Goal: Task Accomplishment & Management: Manage account settings

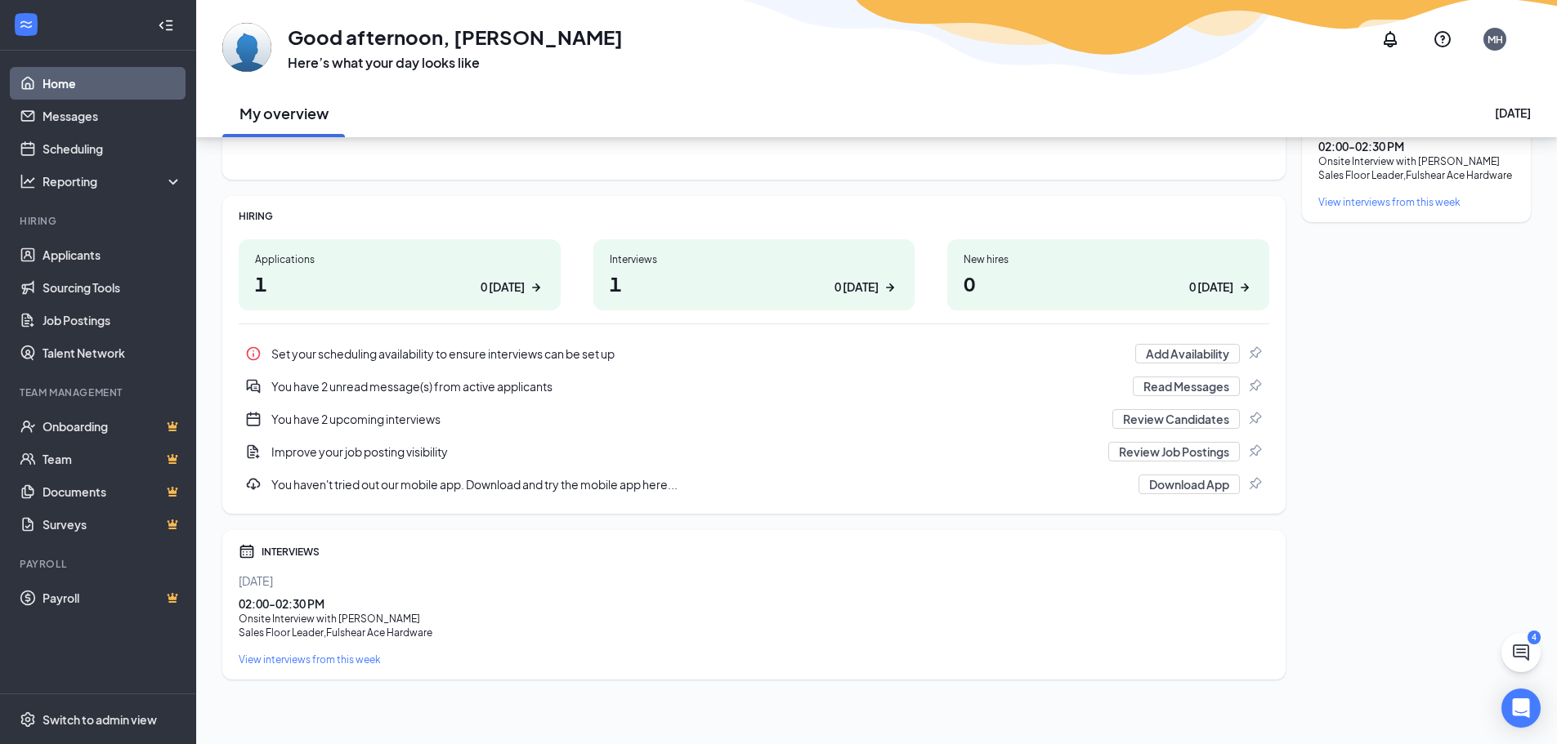
scroll to position [82, 0]
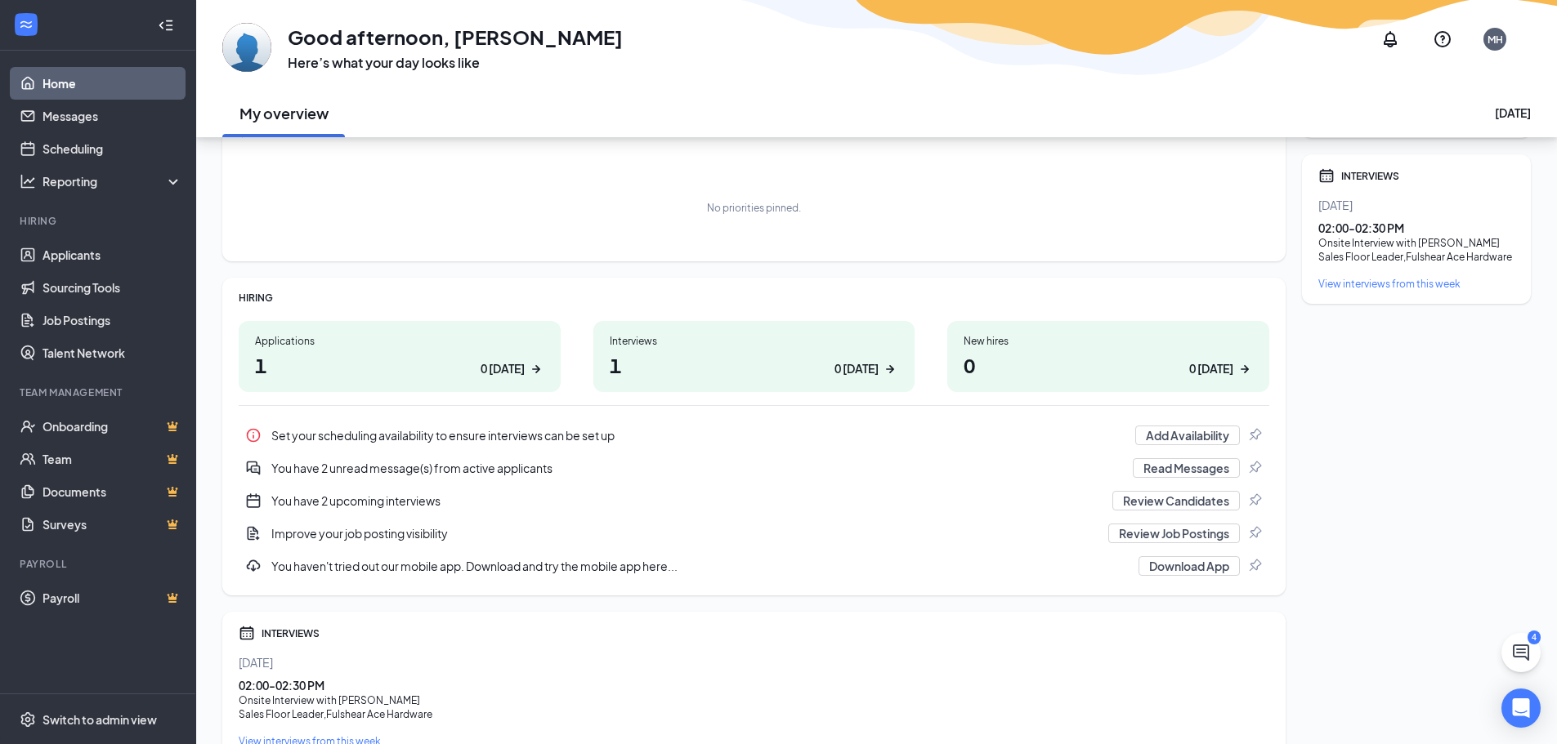
click at [397, 472] on div "You have 2 unread message(s) from active applicants" at bounding box center [696, 468] width 851 height 16
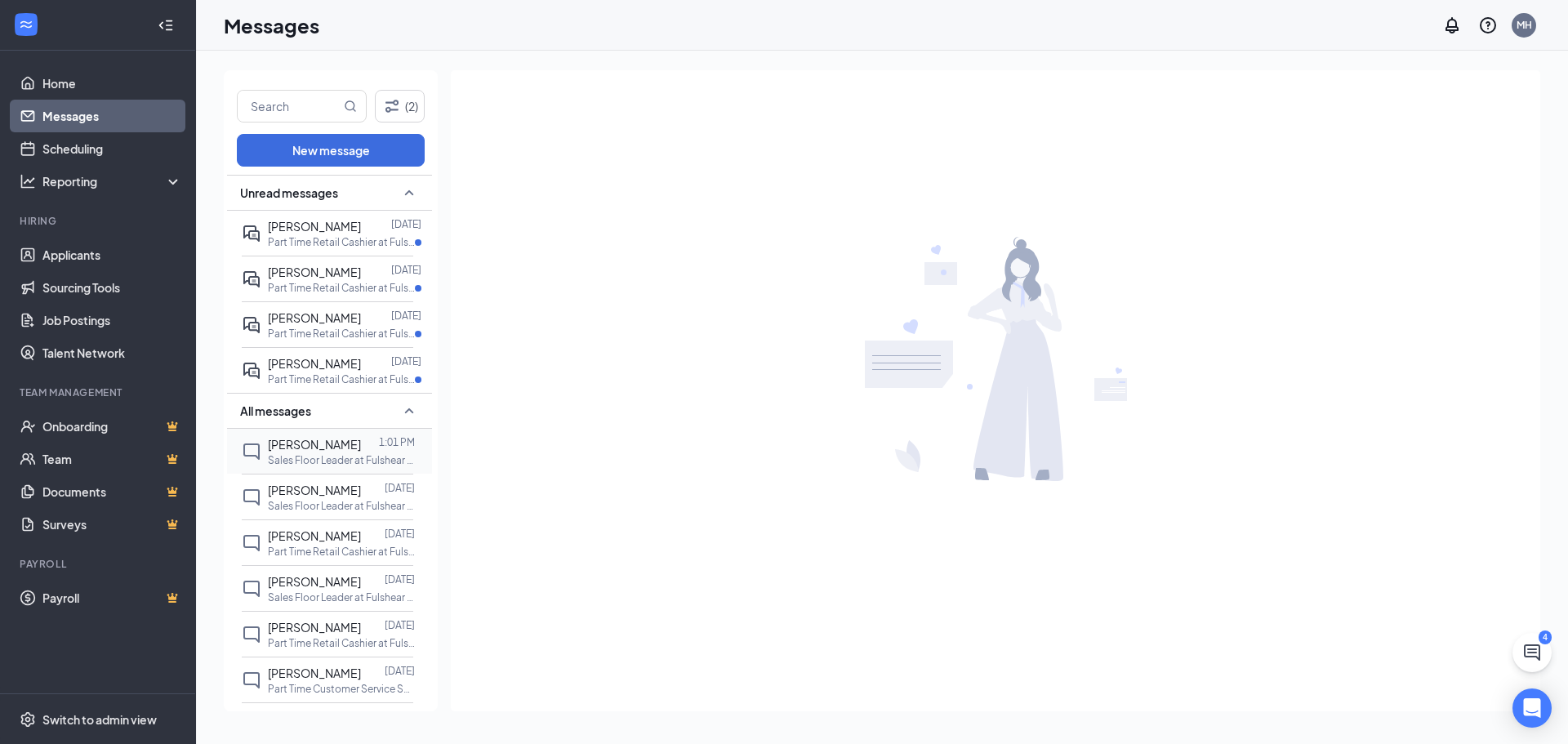
click at [360, 467] on p "Sales Floor Leader at Fulshear Ace Hardware" at bounding box center [341, 461] width 147 height 14
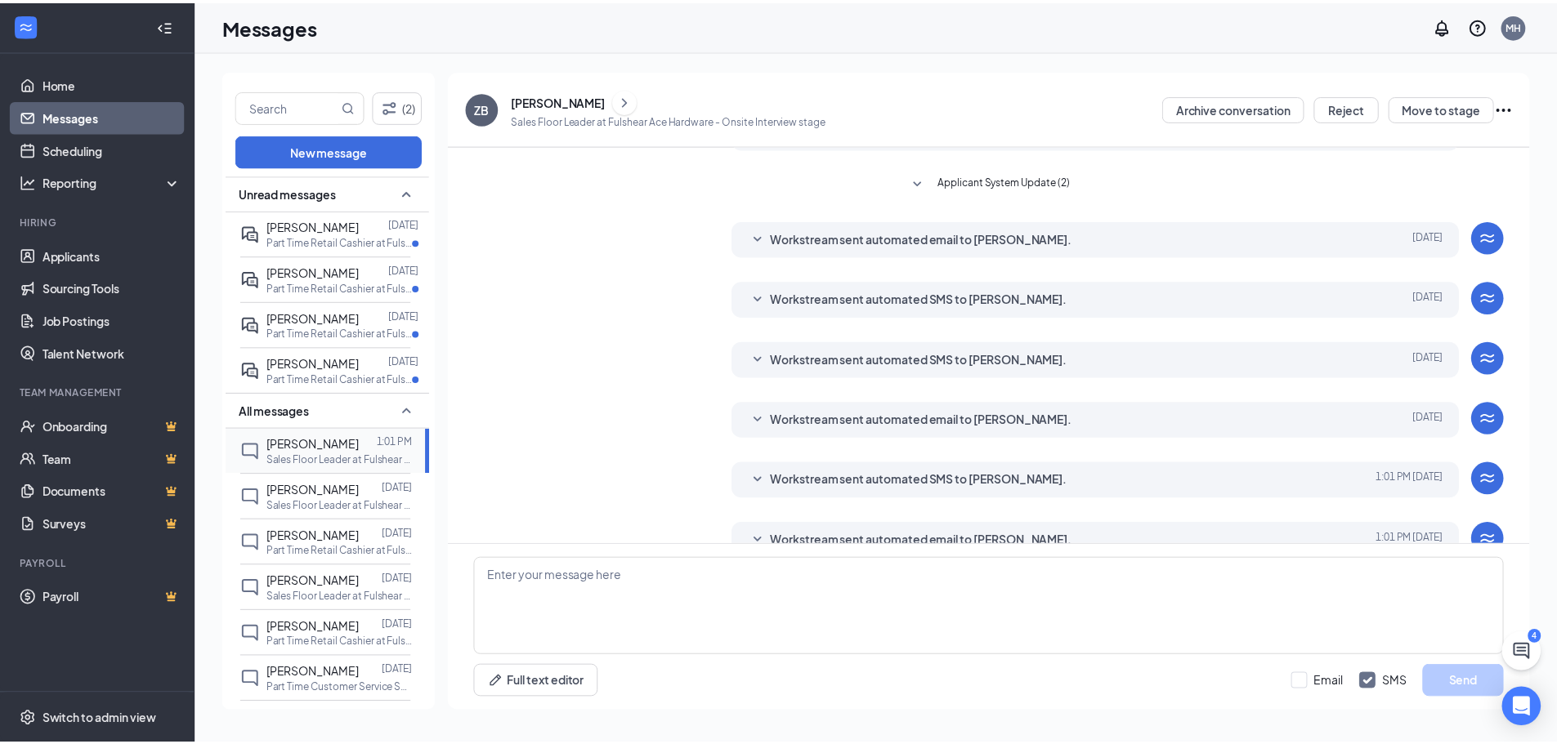
scroll to position [185, 0]
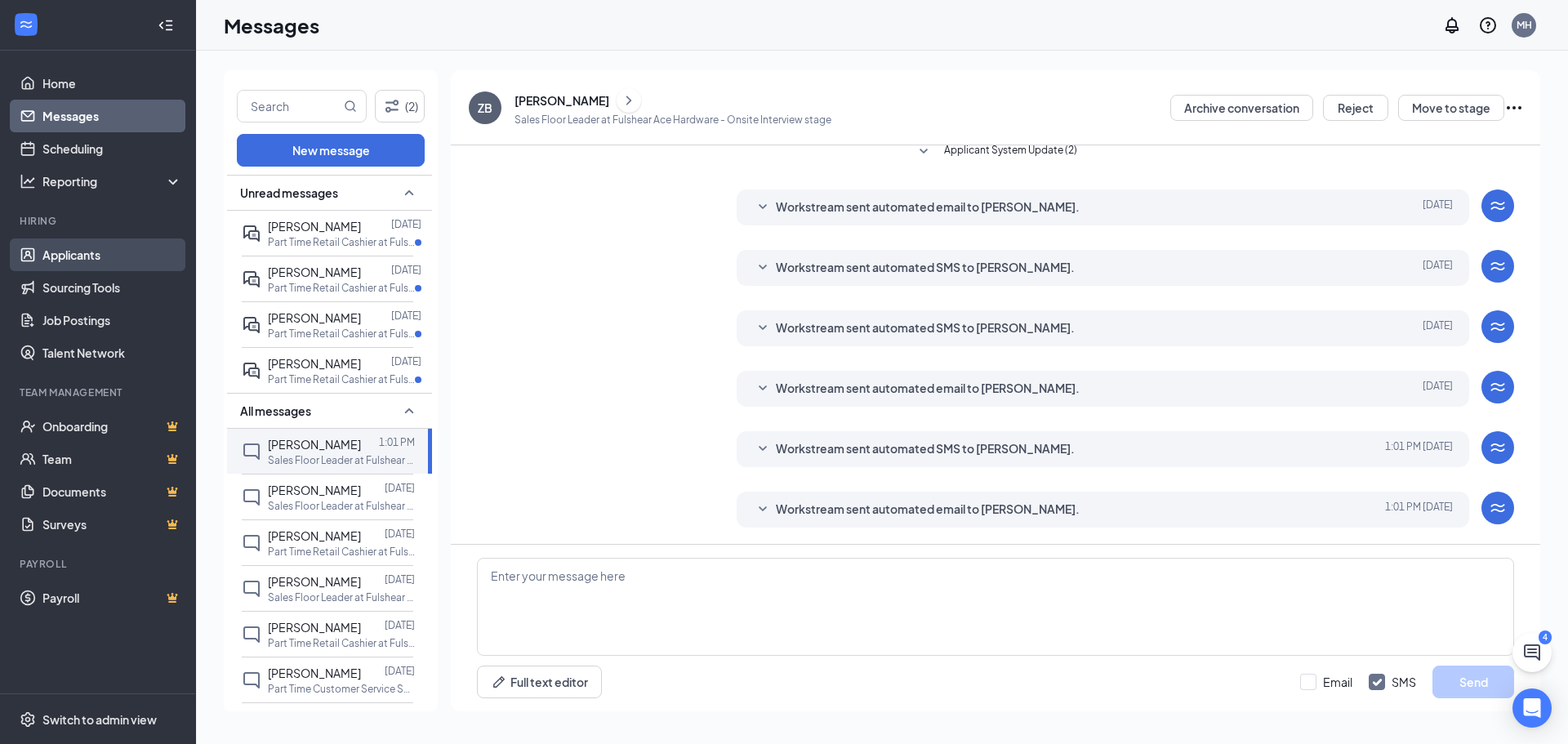
click at [93, 256] on link "Applicants" at bounding box center [112, 255] width 140 height 33
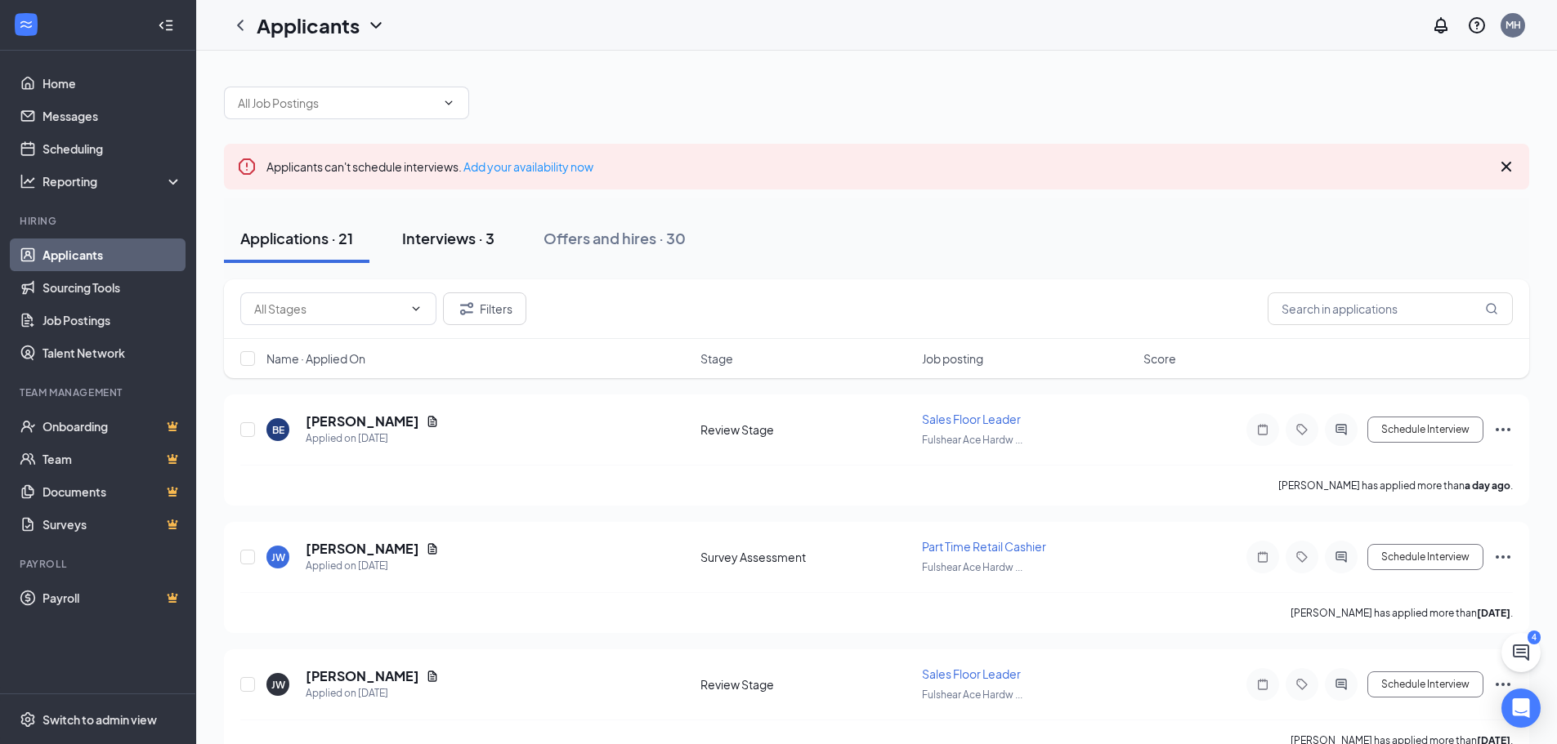
click at [471, 242] on div "Interviews · 3" at bounding box center [448, 238] width 92 height 20
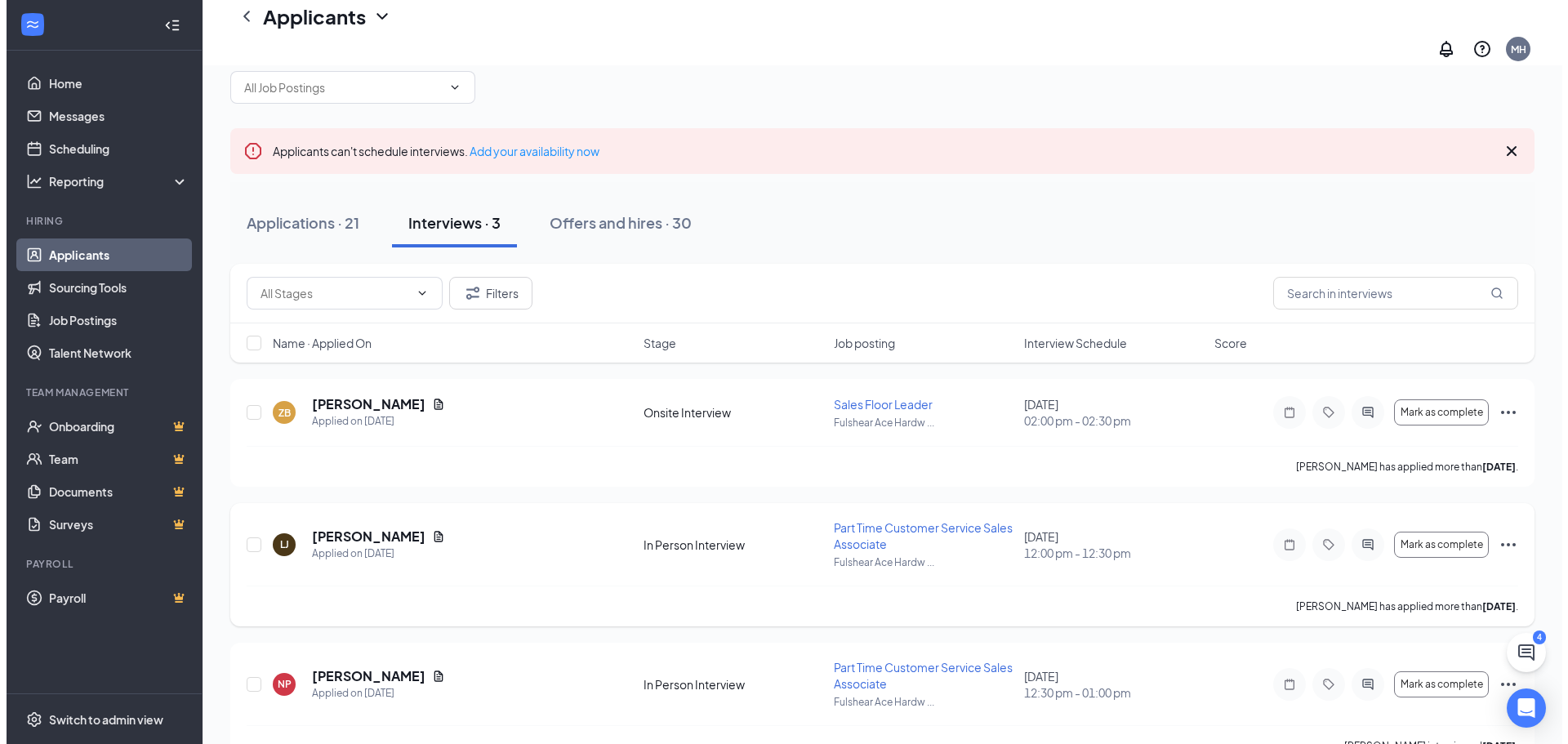
scroll to position [57, 0]
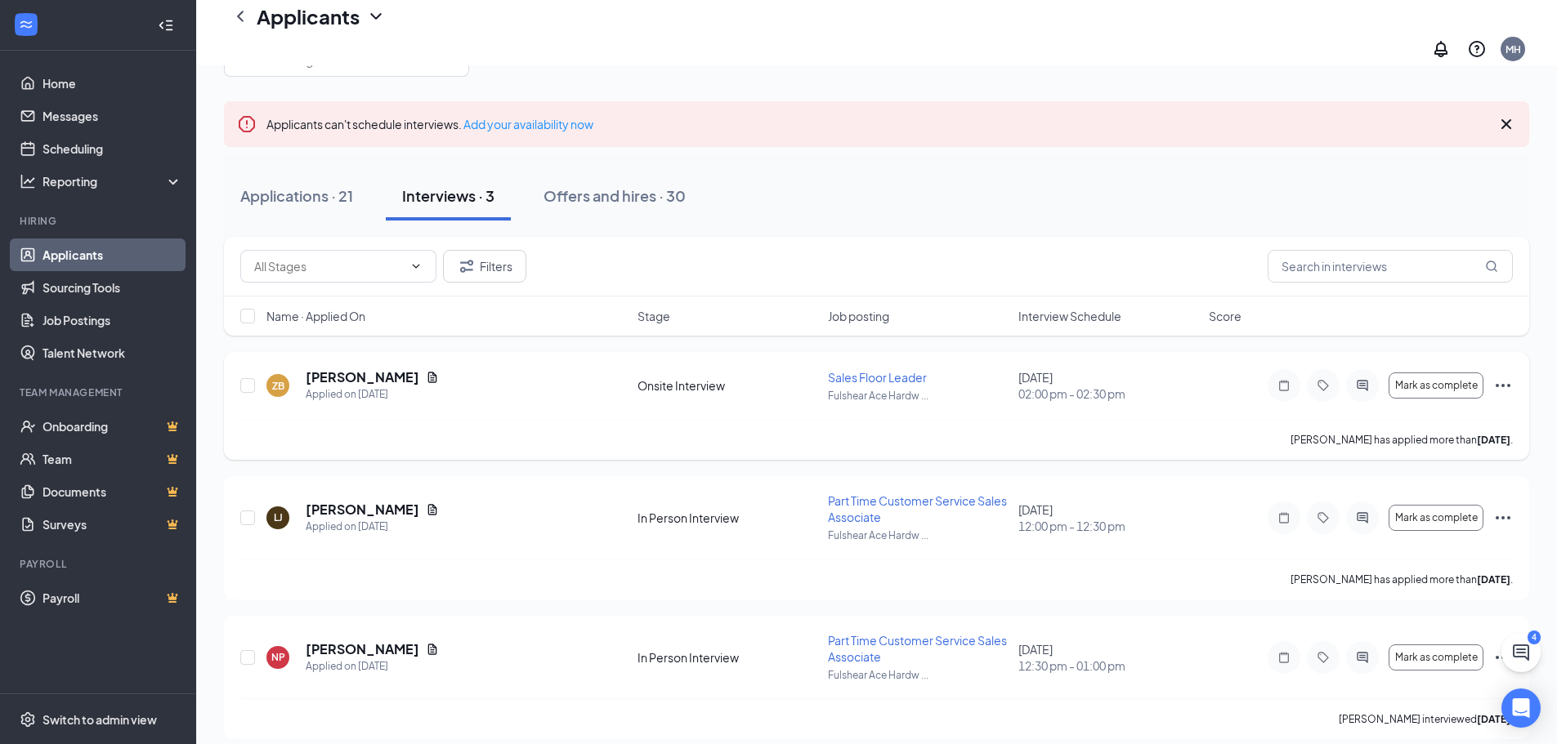
click at [1502, 378] on icon "Ellipses" at bounding box center [1503, 386] width 20 height 20
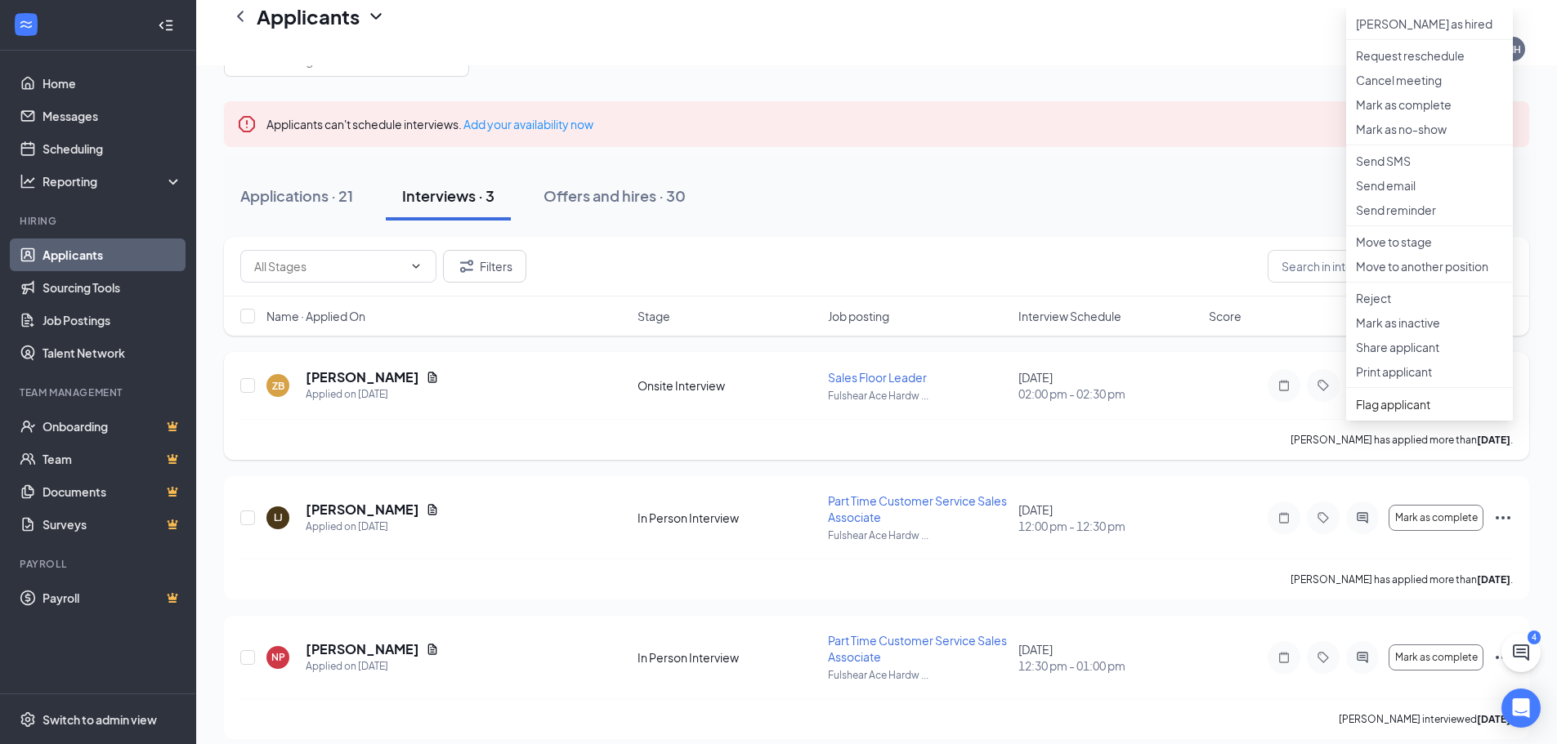
click at [1504, 378] on div "[PERSON_NAME] as hired Request reschedule Cancel meeting [PERSON_NAME] as compl…" at bounding box center [1503, 386] width 20 height 20
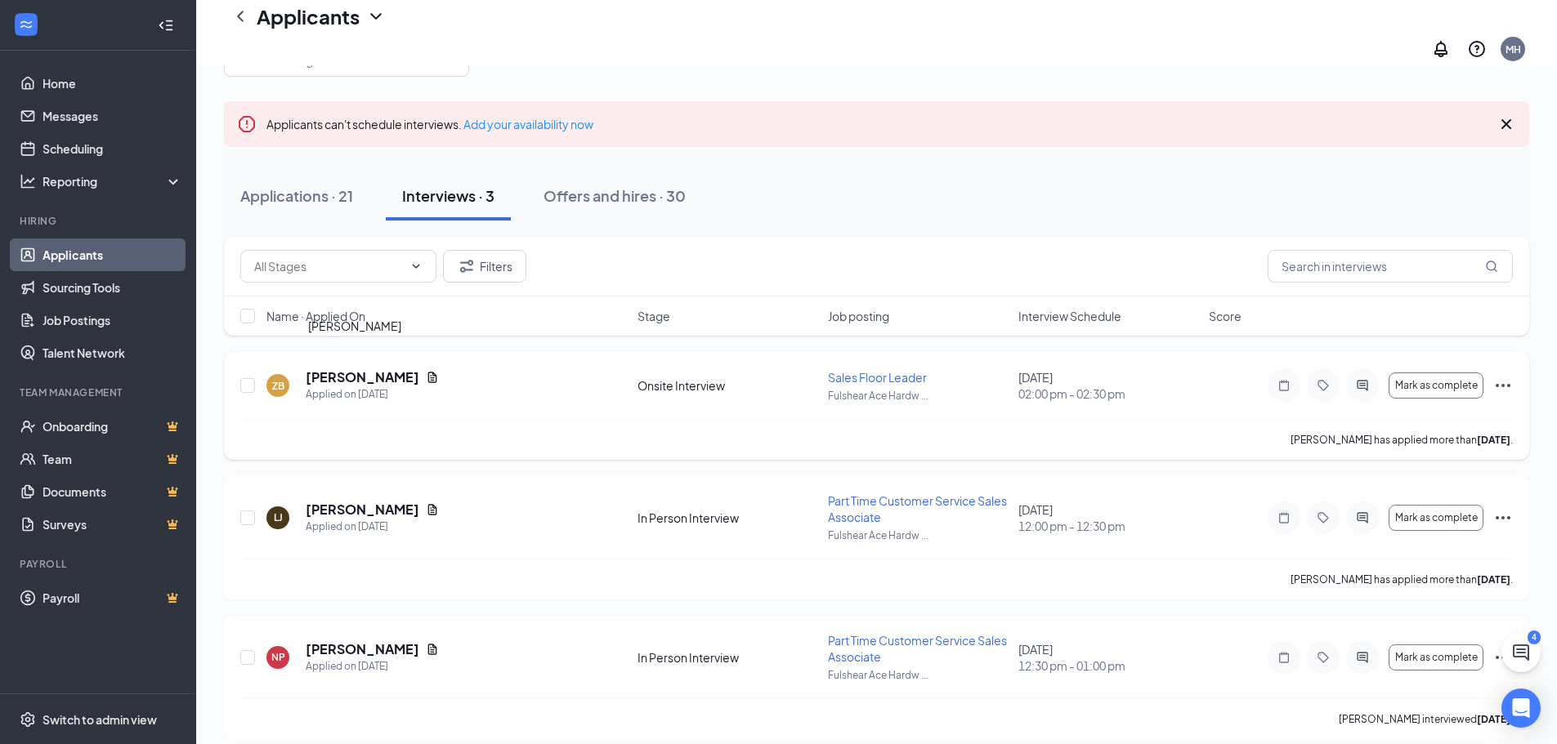
click at [324, 369] on h5 "[PERSON_NAME]" at bounding box center [363, 378] width 114 height 18
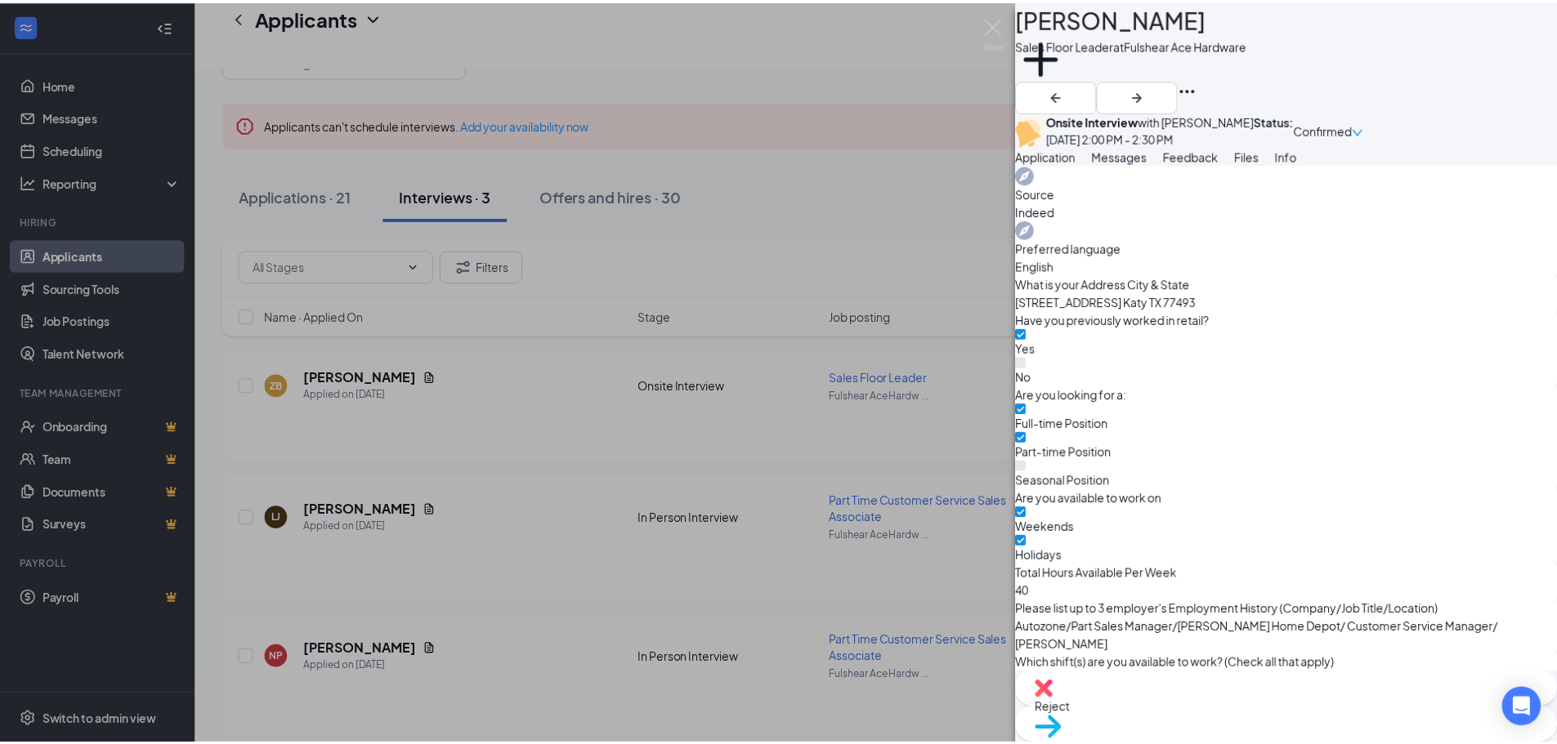
scroll to position [817, 0]
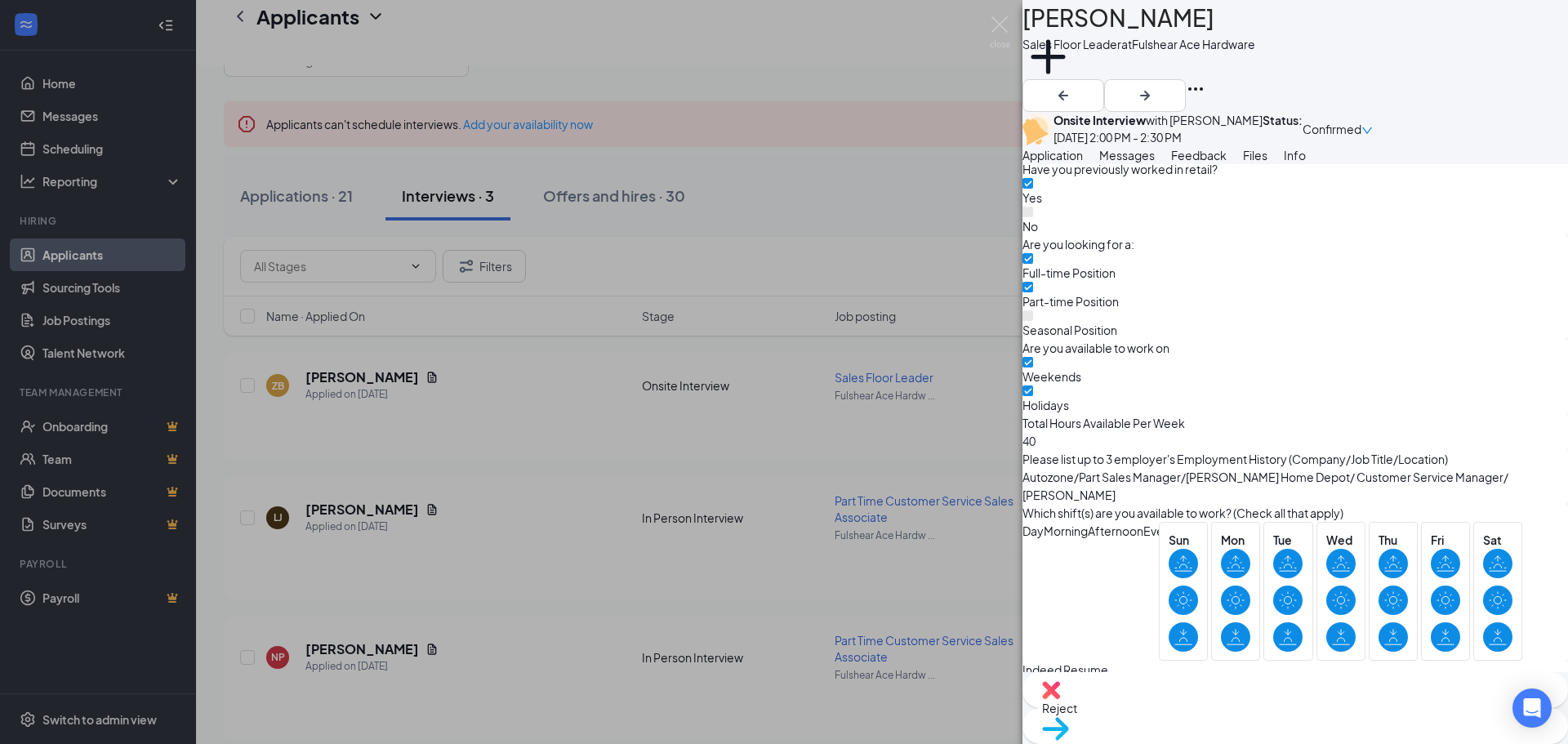
click at [1203, 744] on div "29162b2f6c657bbb33d3b3ce8d94fd3f.pdf" at bounding box center [1235, 757] width 123 height 13
click at [997, 27] on img at bounding box center [999, 32] width 20 height 32
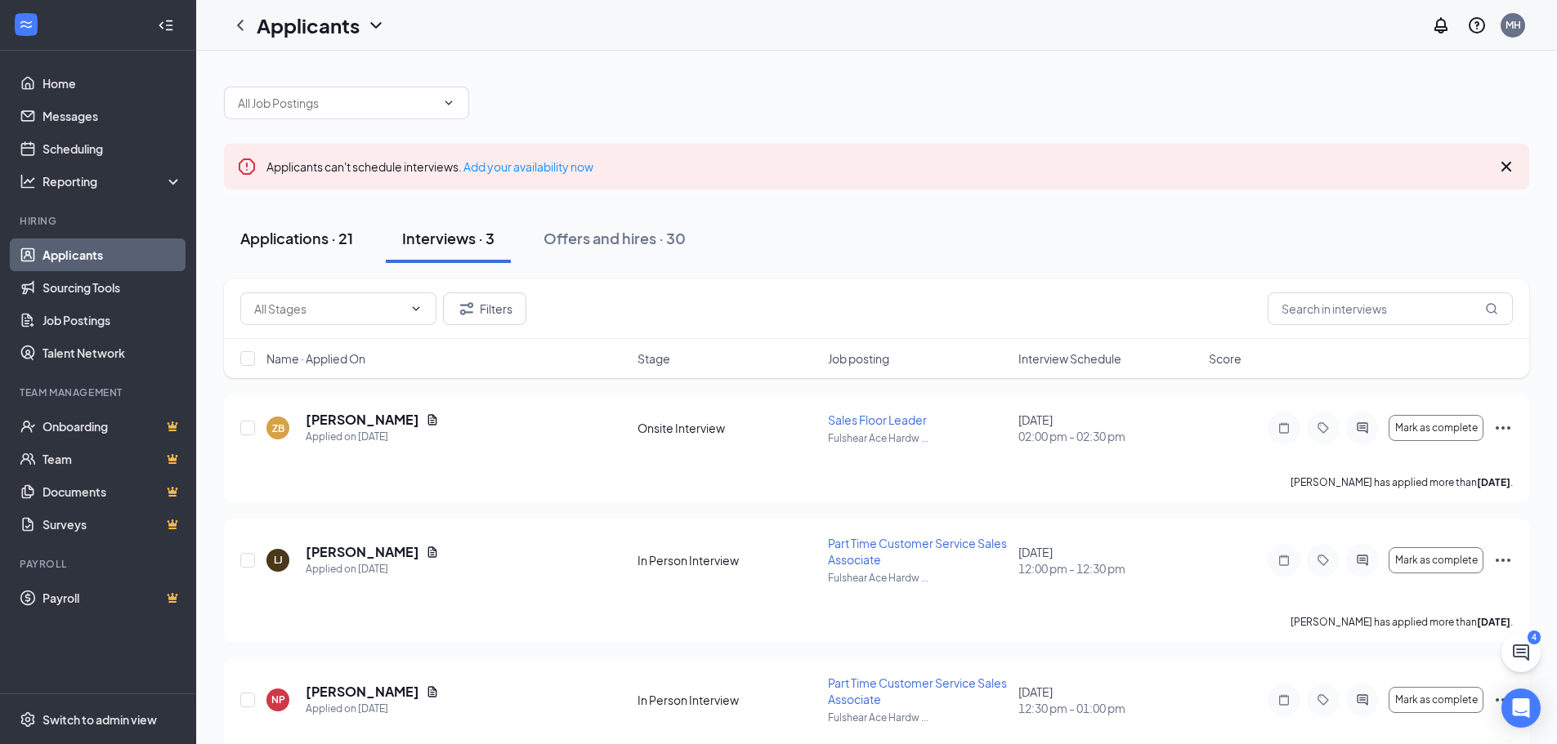
click at [266, 244] on div "Applications · 21" at bounding box center [296, 238] width 113 height 20
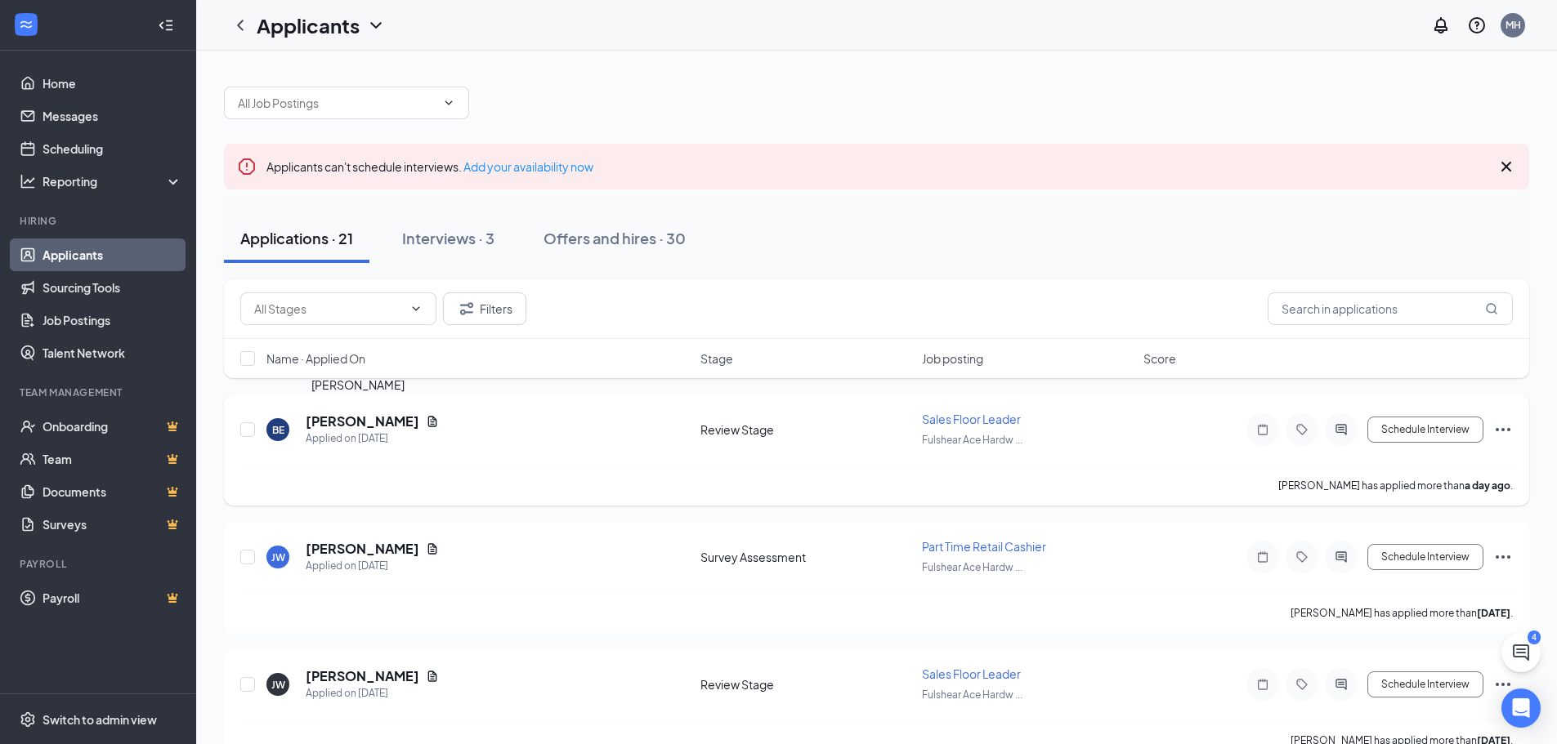
click at [354, 415] on h5 "[PERSON_NAME]" at bounding box center [363, 422] width 114 height 18
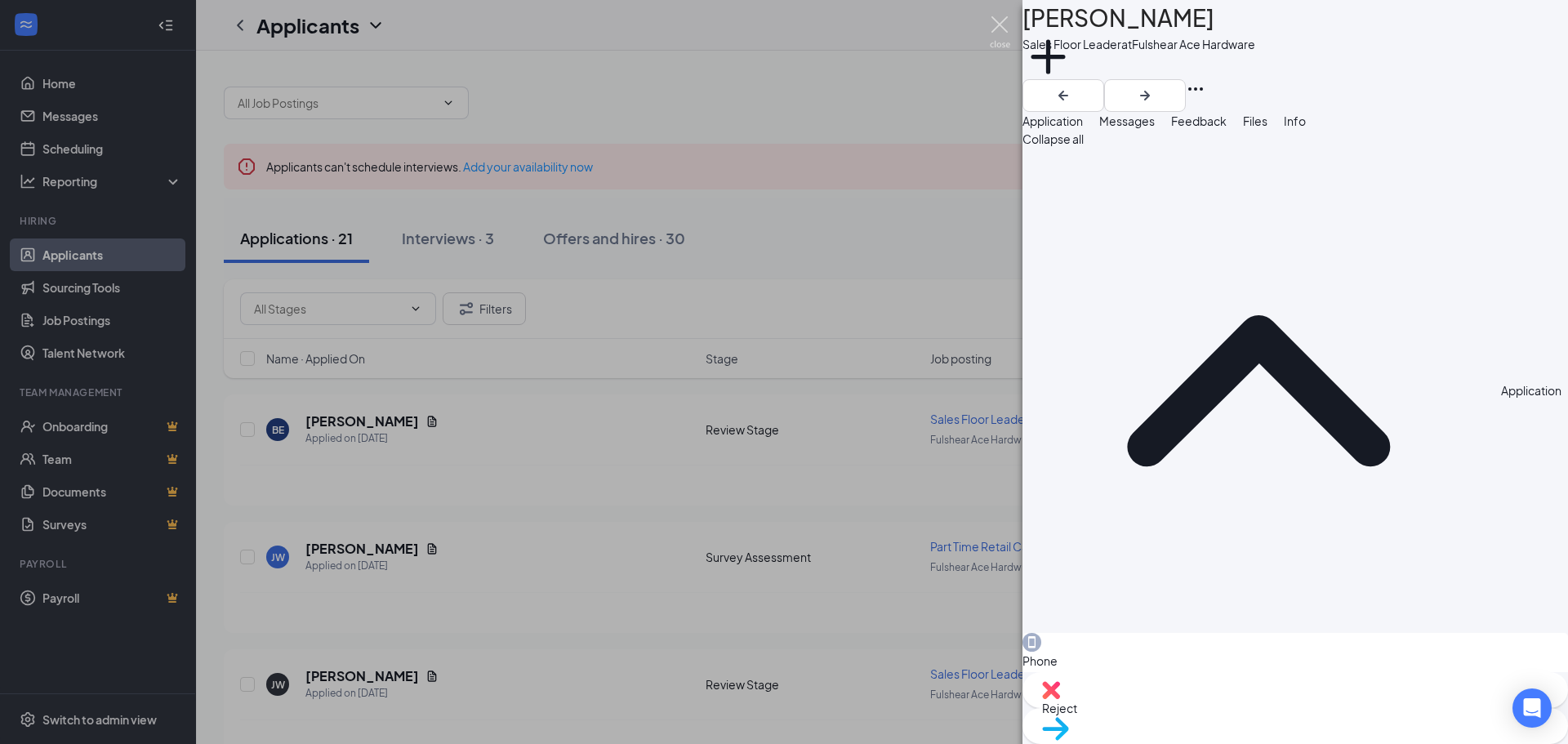
drag, startPoint x: 1002, startPoint y: 29, endPoint x: 986, endPoint y: 52, distance: 28.0
click at [1002, 28] on img at bounding box center [999, 32] width 20 height 32
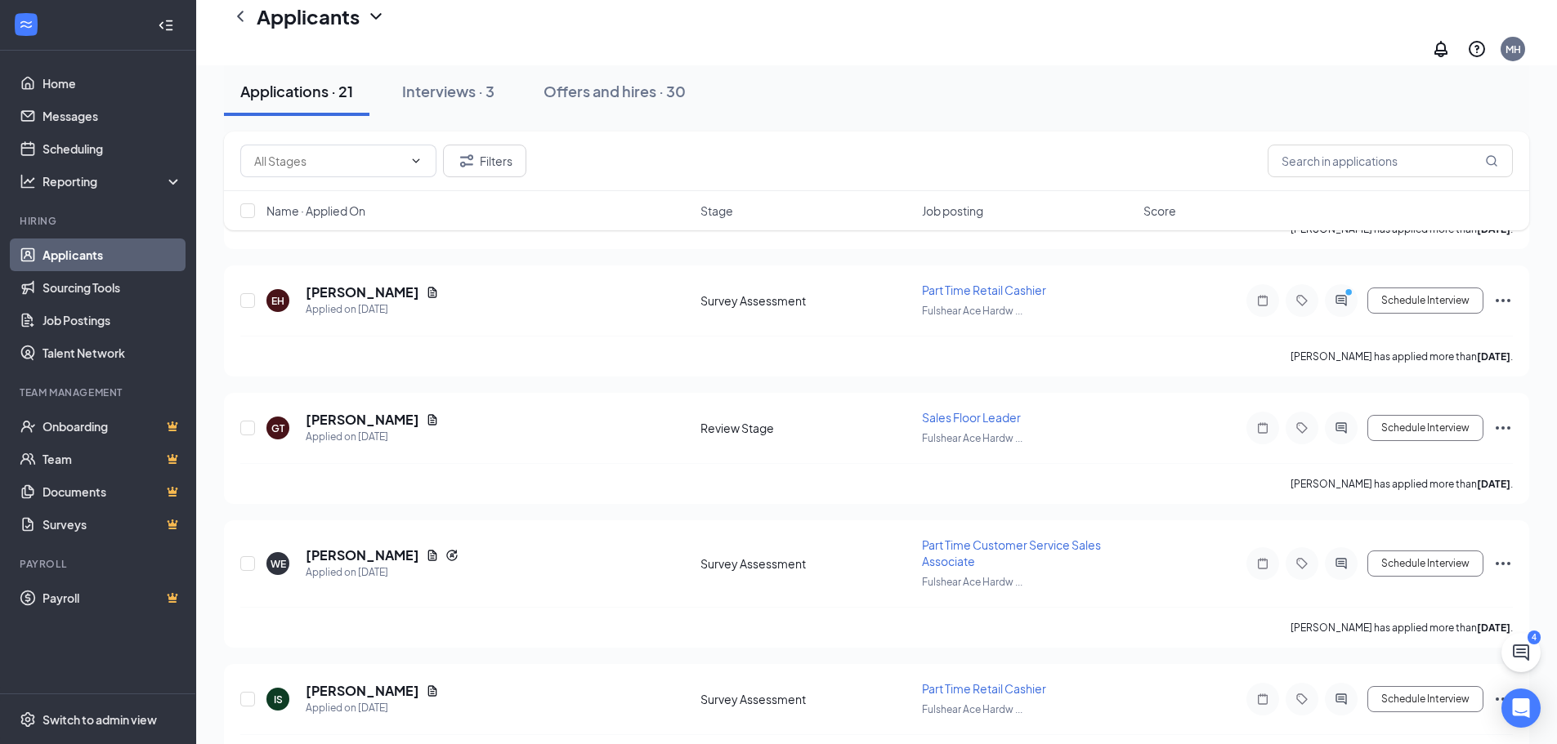
scroll to position [2412, 0]
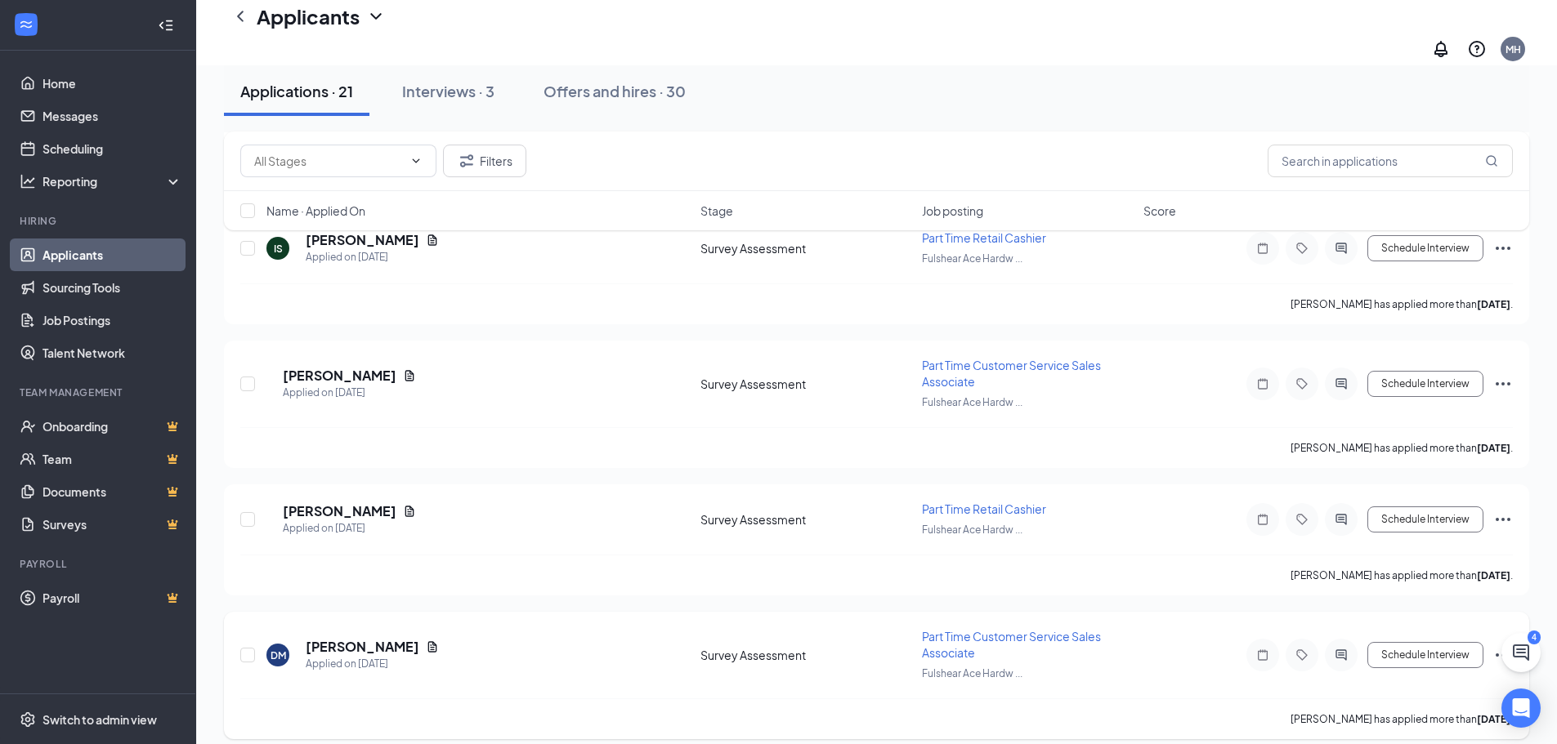
click at [1498, 646] on icon "Ellipses" at bounding box center [1503, 656] width 20 height 20
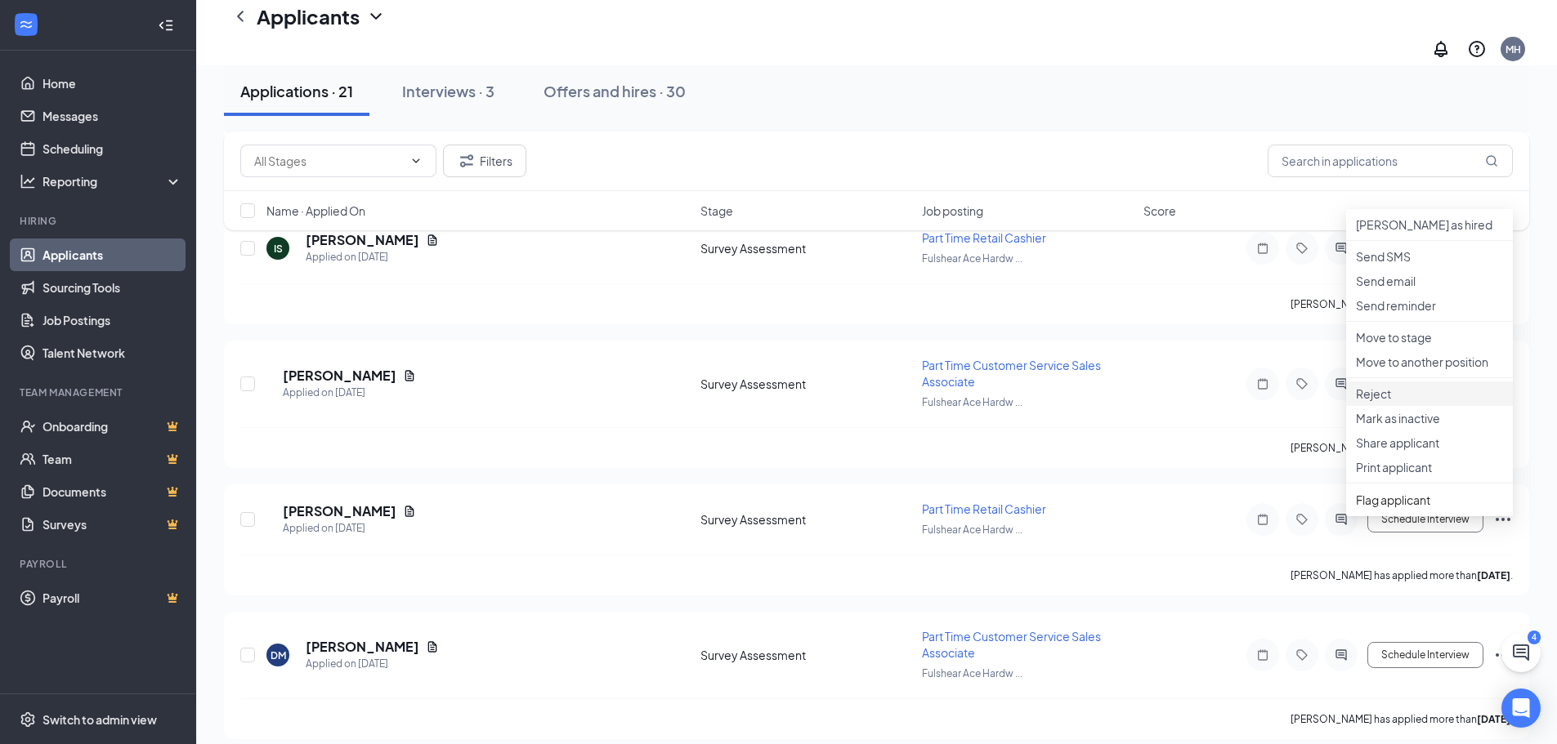
click at [1386, 406] on li "Reject" at bounding box center [1429, 394] width 167 height 25
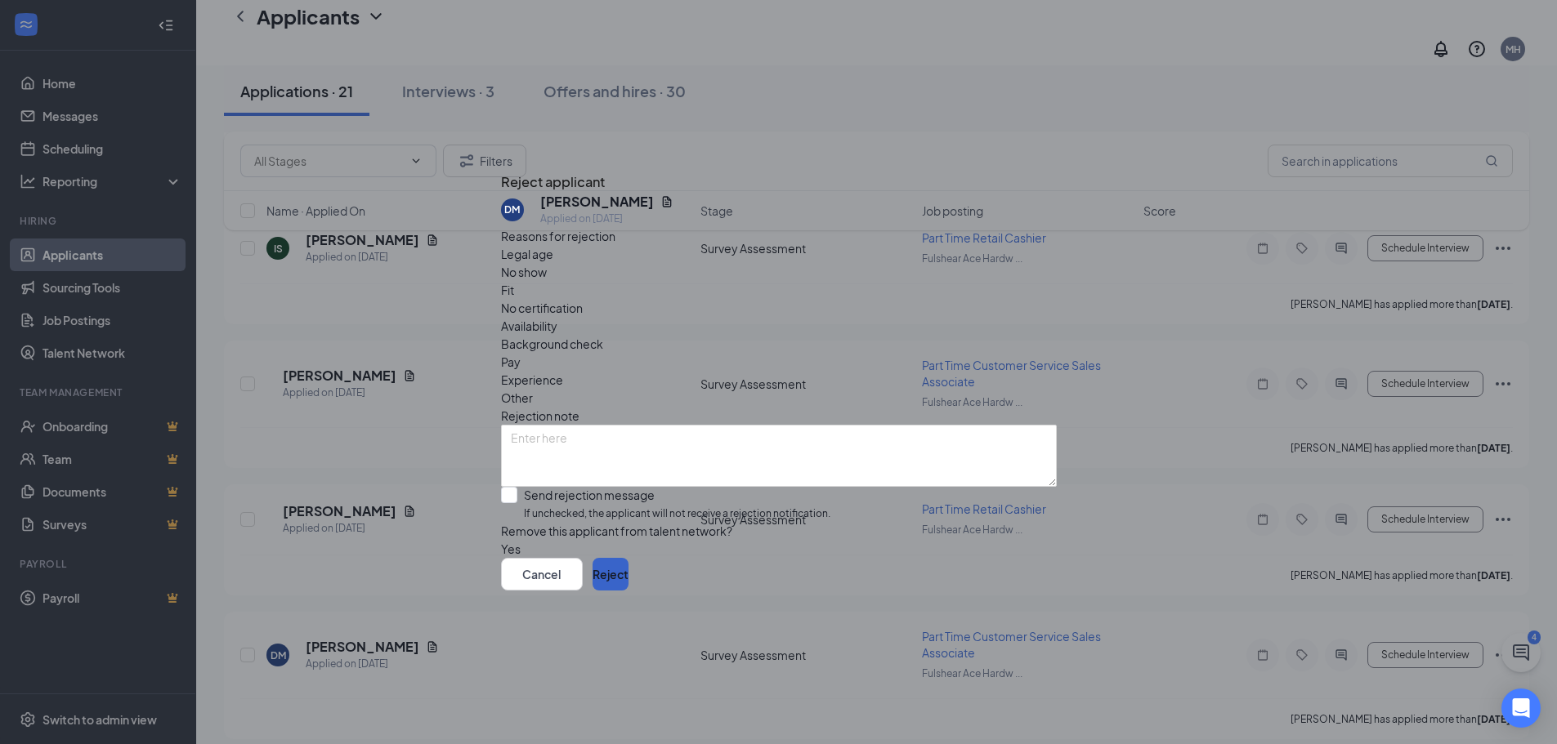
click at [628, 591] on button "Reject" at bounding box center [610, 574] width 36 height 33
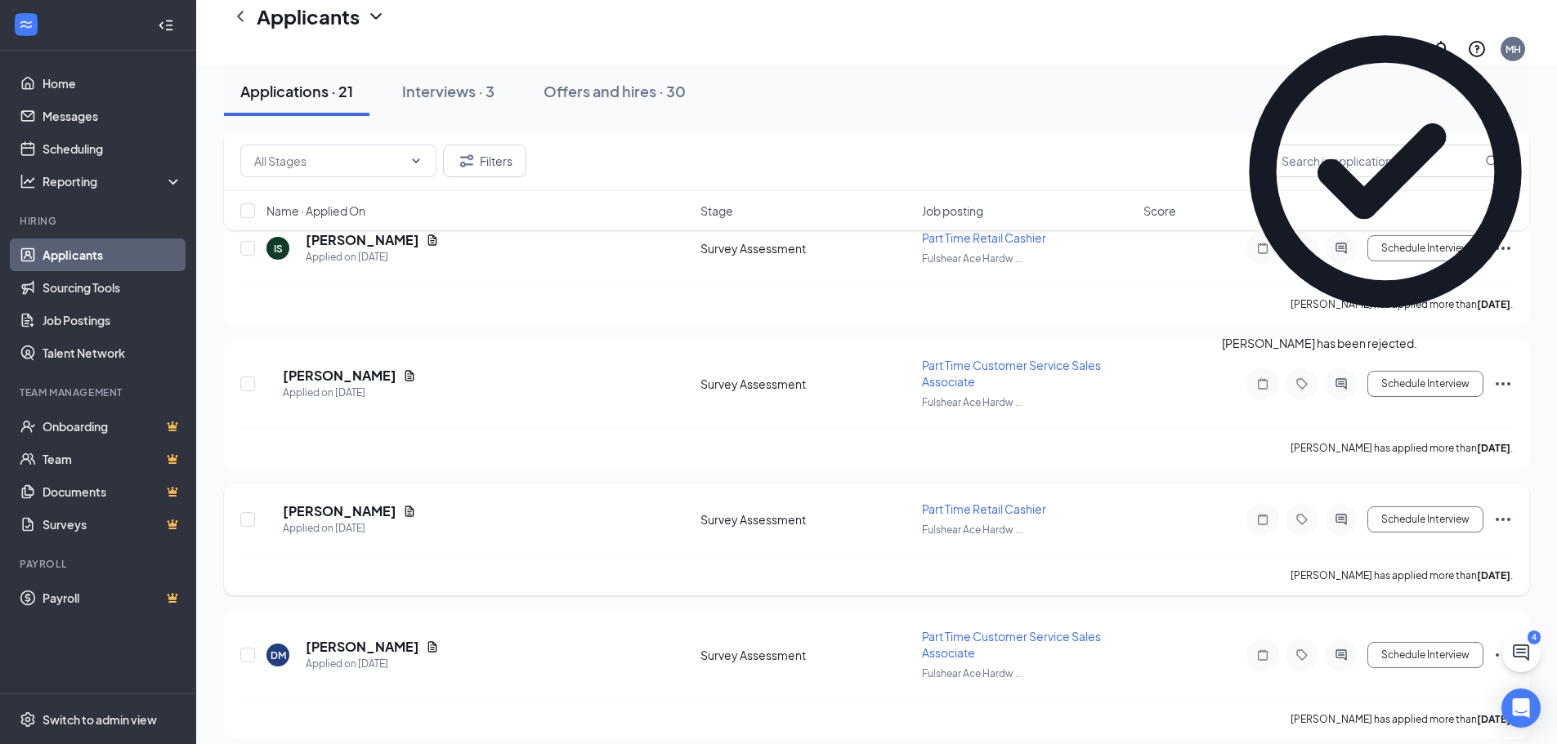
click at [1512, 510] on icon "Ellipses" at bounding box center [1503, 520] width 20 height 20
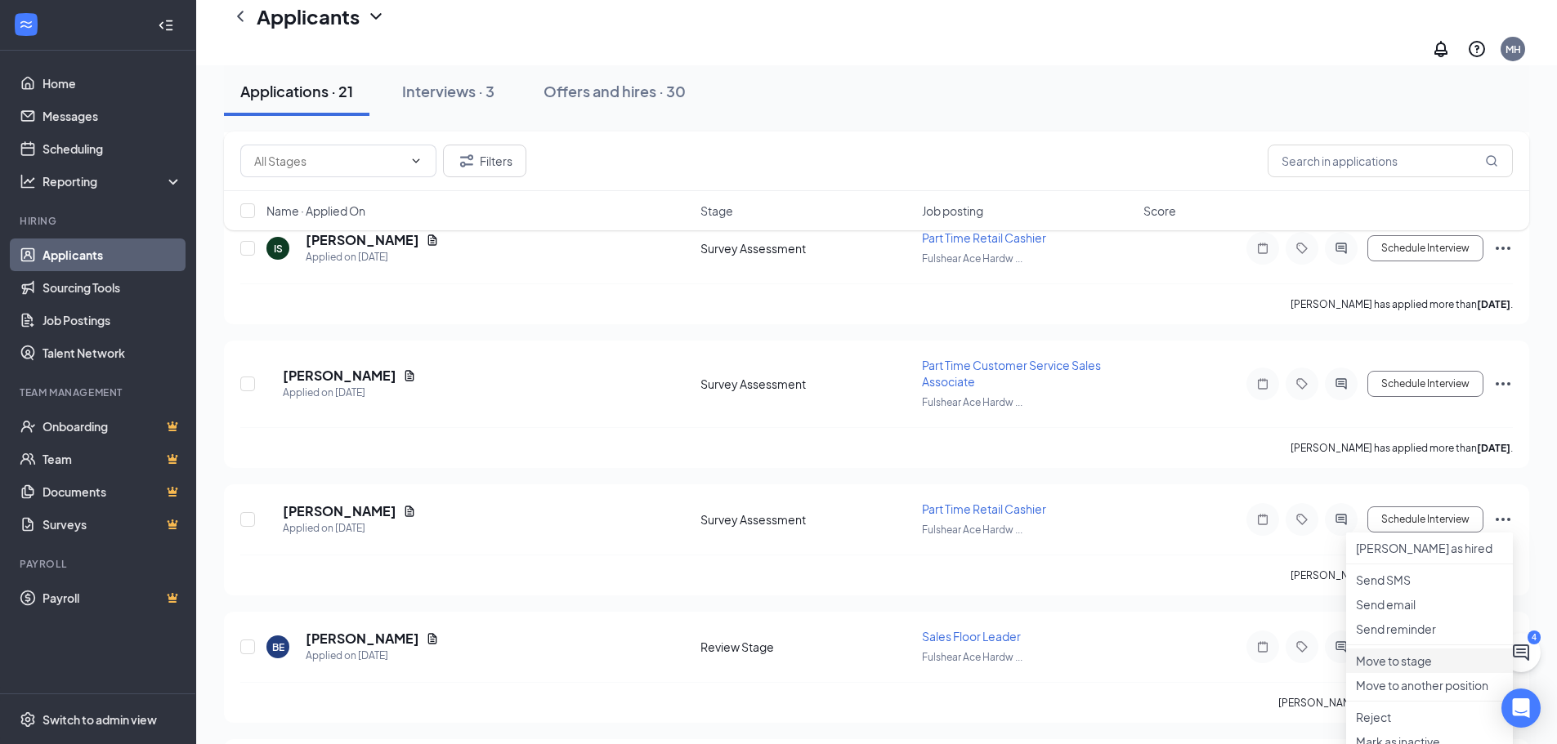
scroll to position [2657, 0]
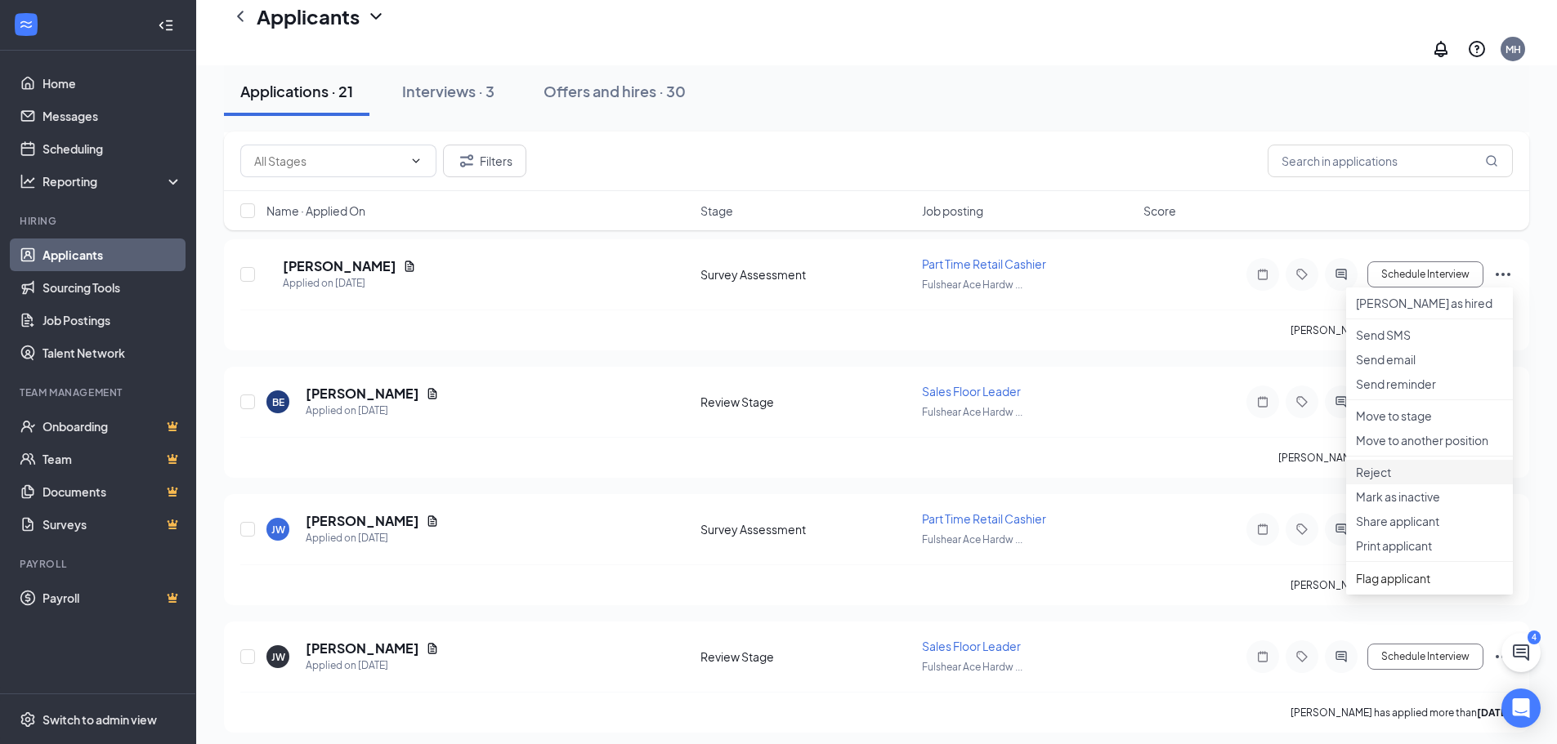
click at [1382, 480] on p "Reject" at bounding box center [1429, 472] width 147 height 16
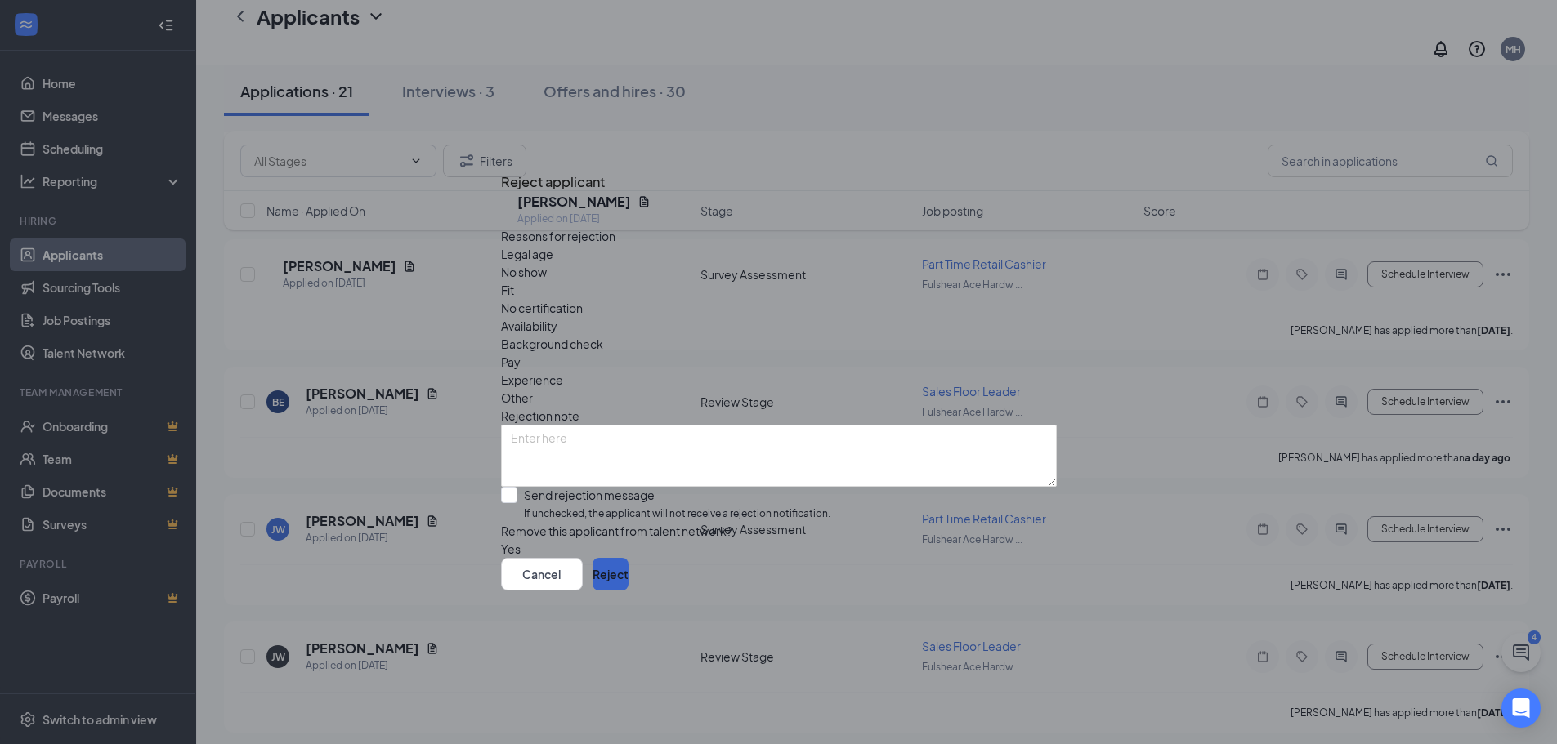
click at [628, 591] on button "Reject" at bounding box center [610, 574] width 36 height 33
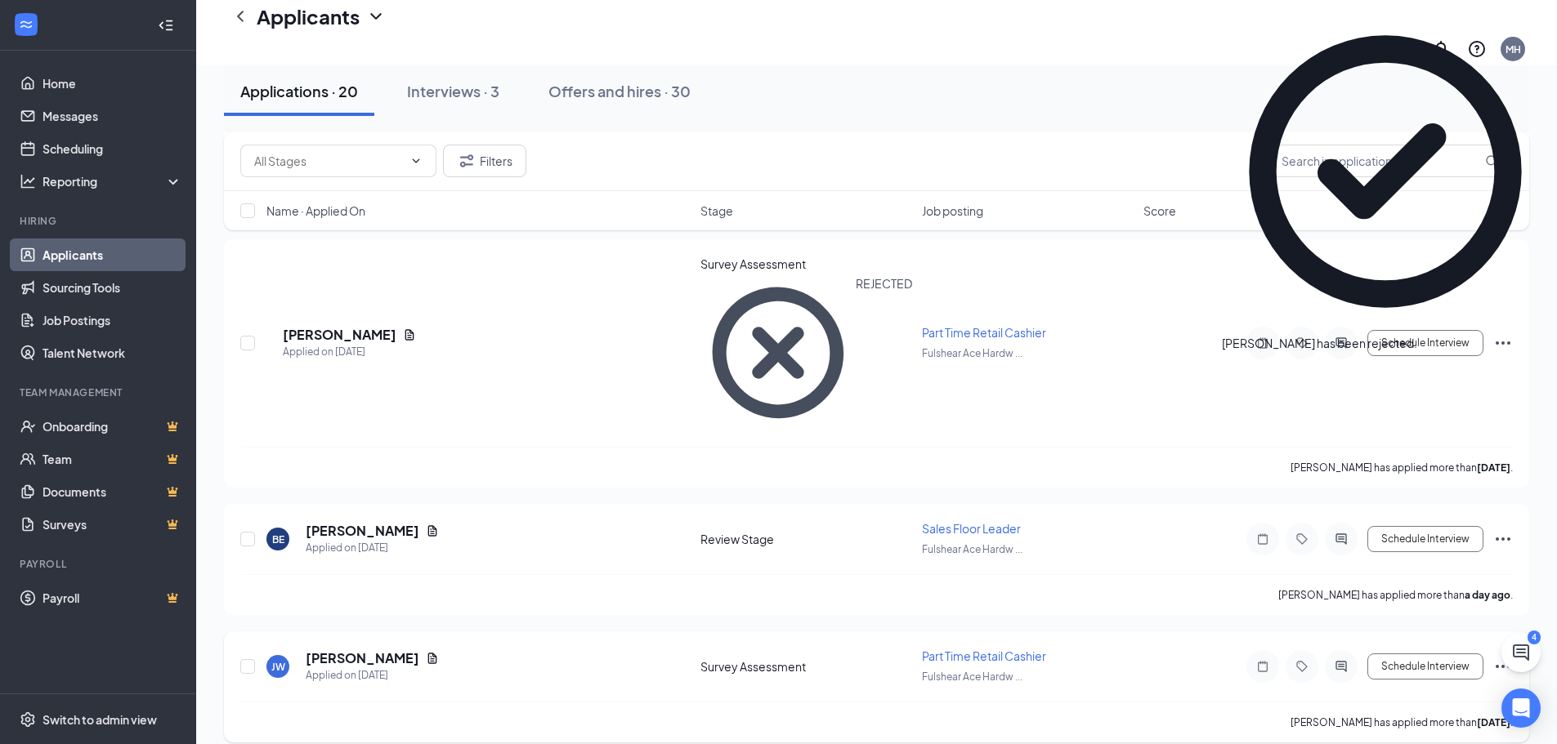
click at [1502, 665] on icon "Ellipses" at bounding box center [1502, 666] width 15 height 3
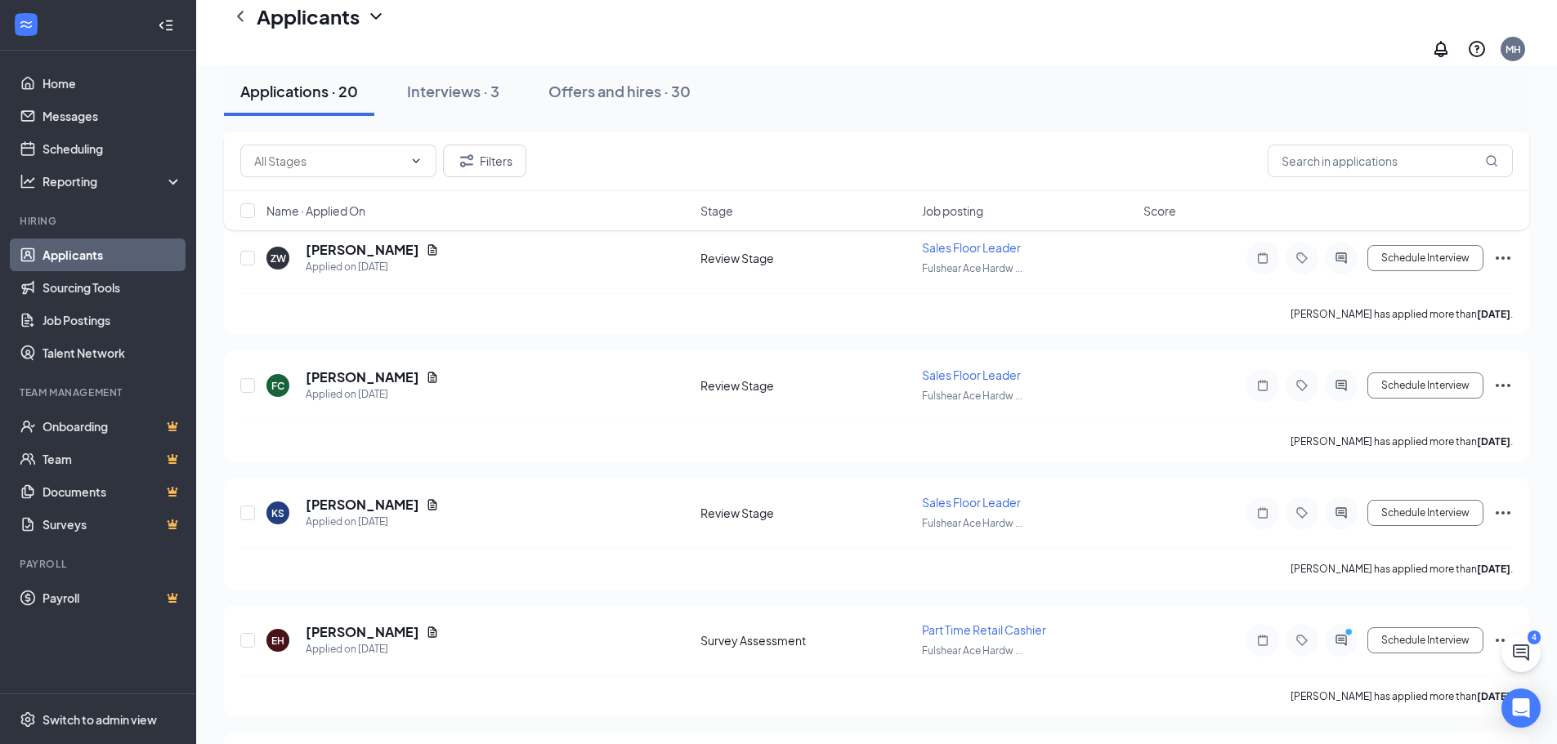
scroll to position [4756, 0]
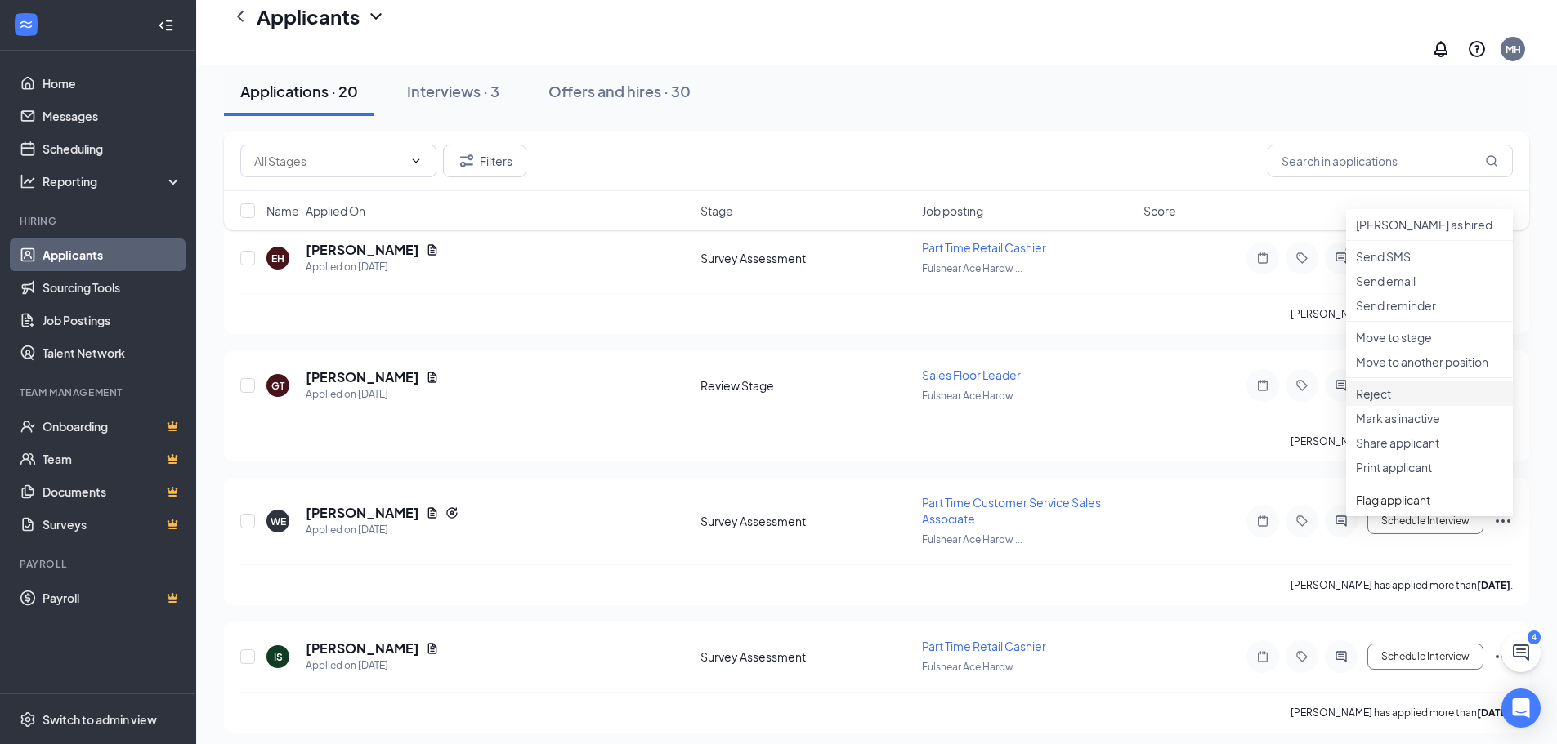
click at [1390, 402] on p "Reject" at bounding box center [1429, 394] width 147 height 16
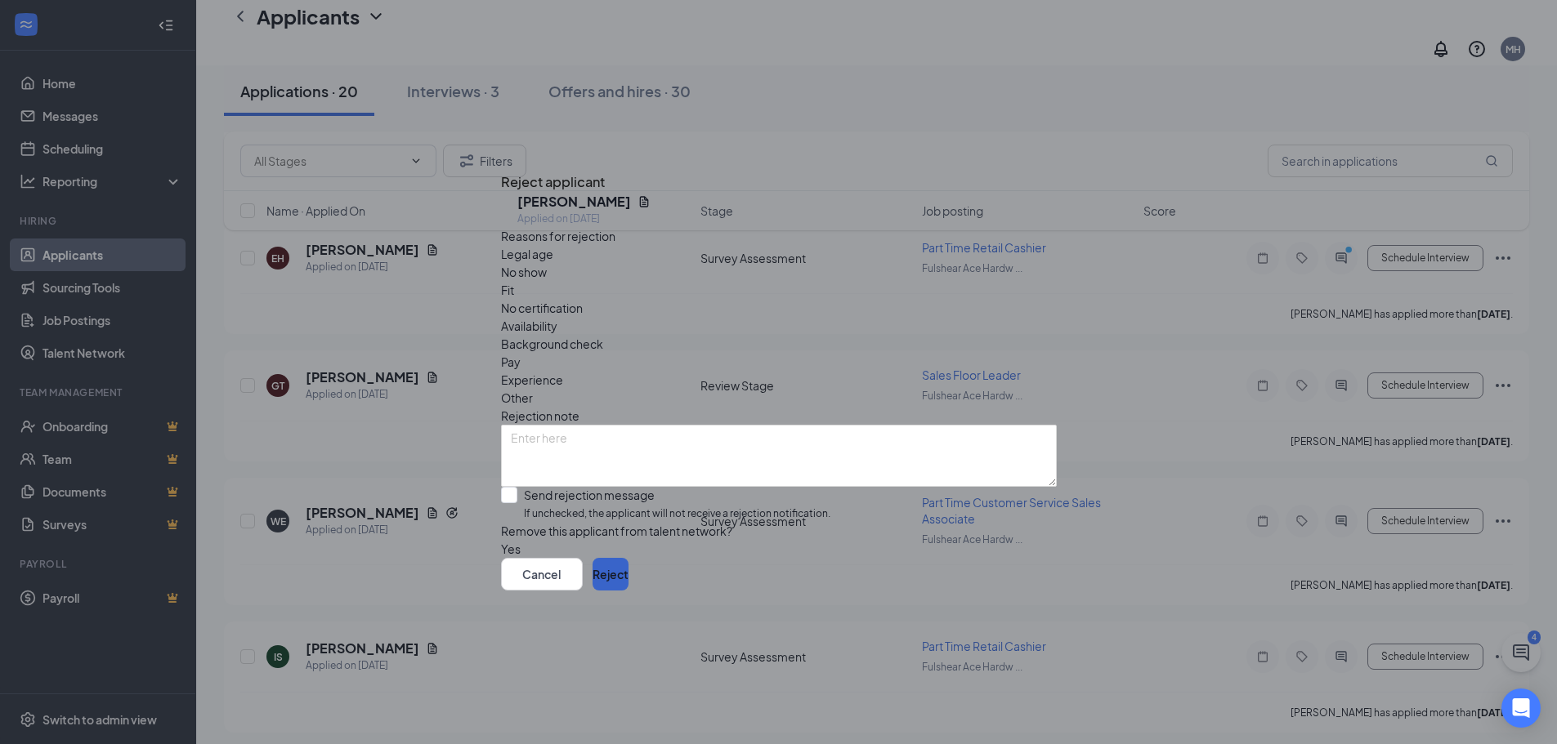
click at [628, 591] on button "Reject" at bounding box center [610, 574] width 36 height 33
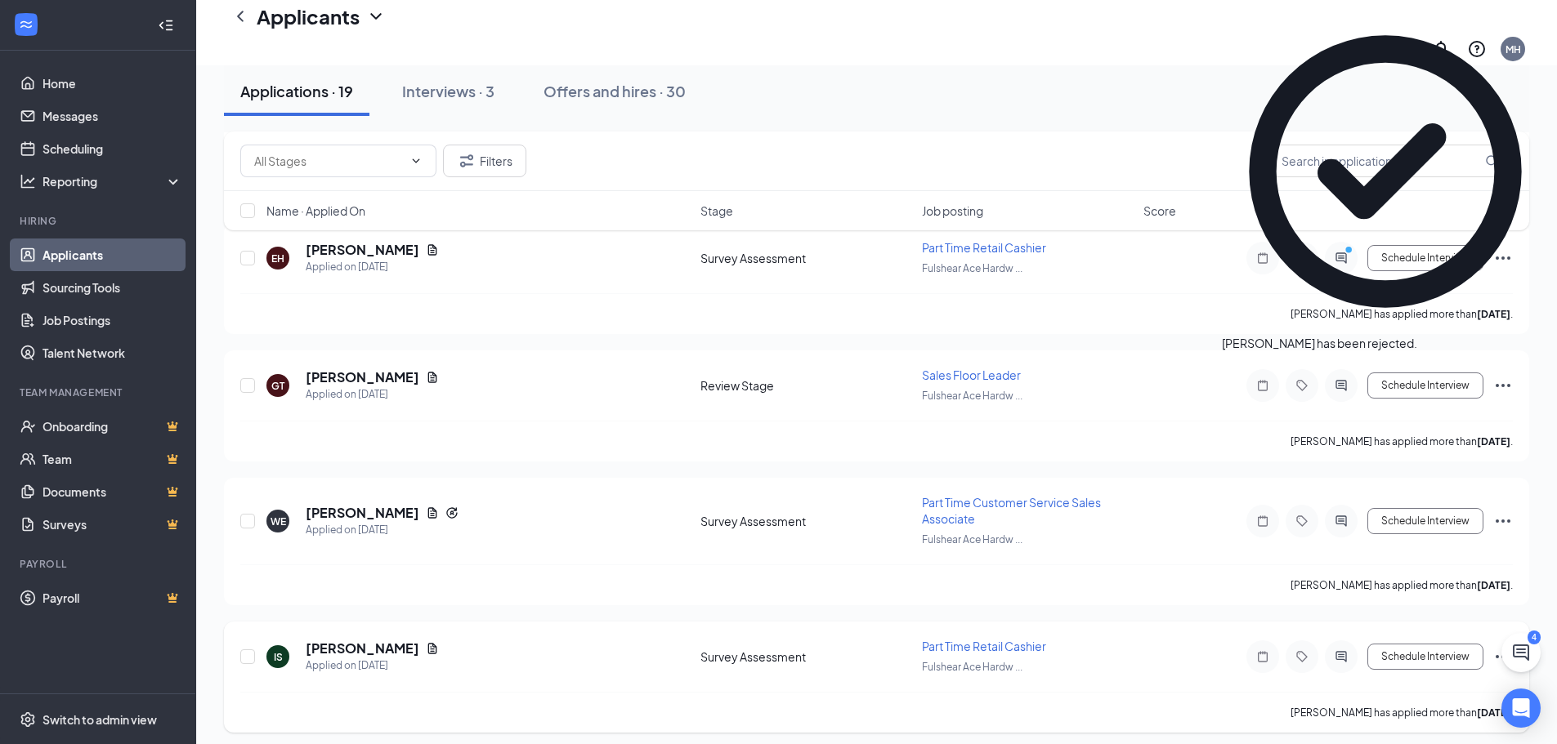
click at [1502, 655] on icon "Ellipses" at bounding box center [1502, 656] width 15 height 3
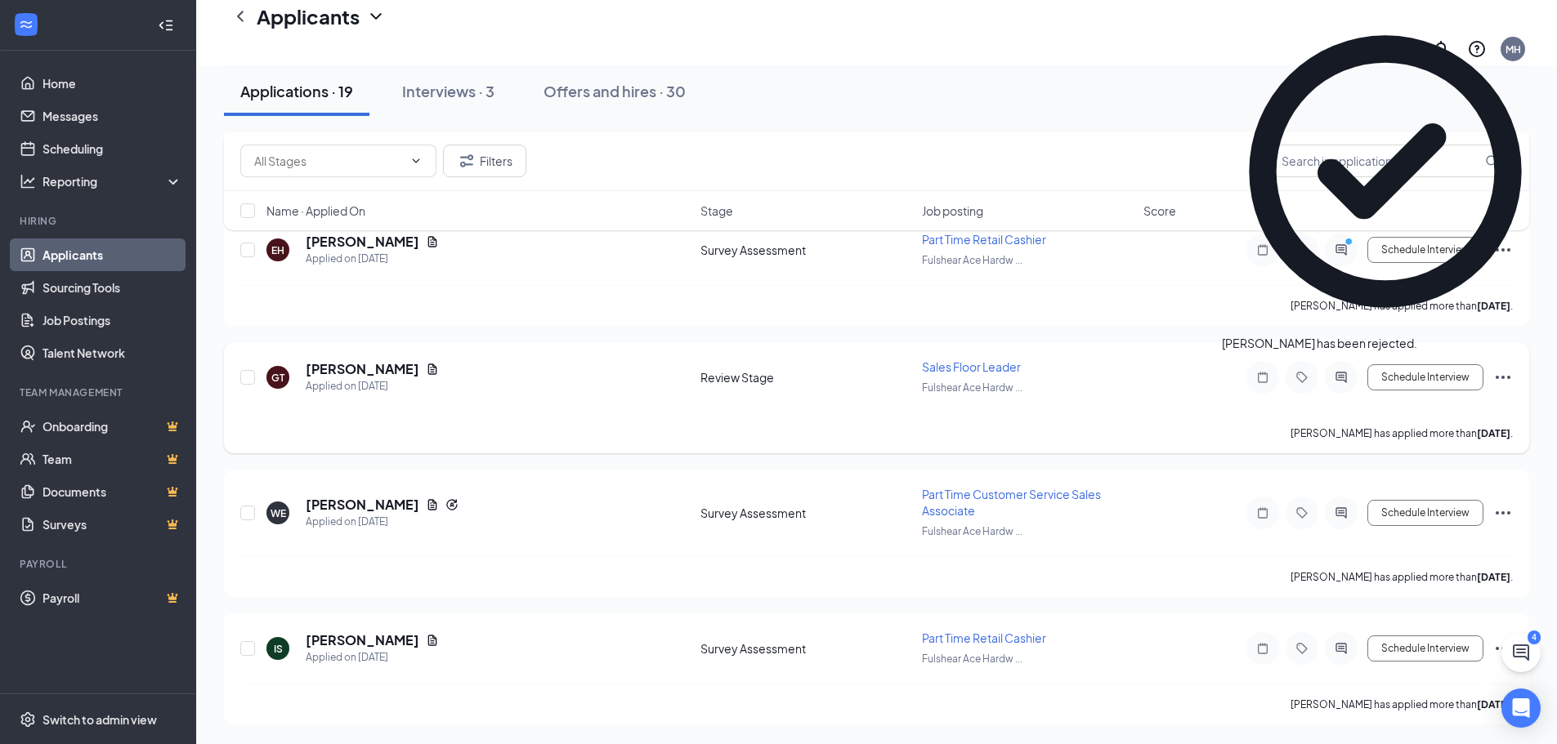
scroll to position [4341, 0]
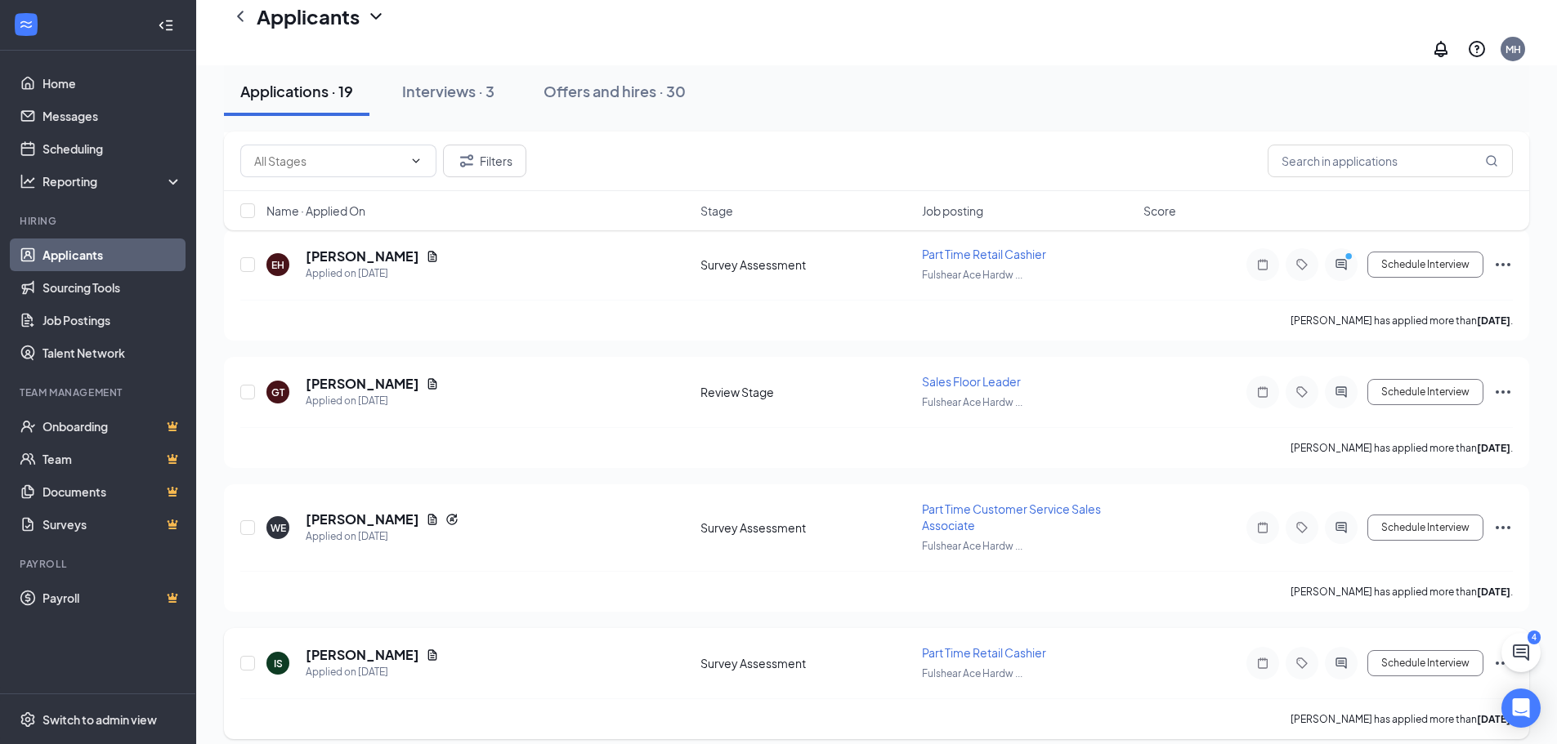
click at [1495, 654] on icon "Ellipses" at bounding box center [1503, 664] width 20 height 20
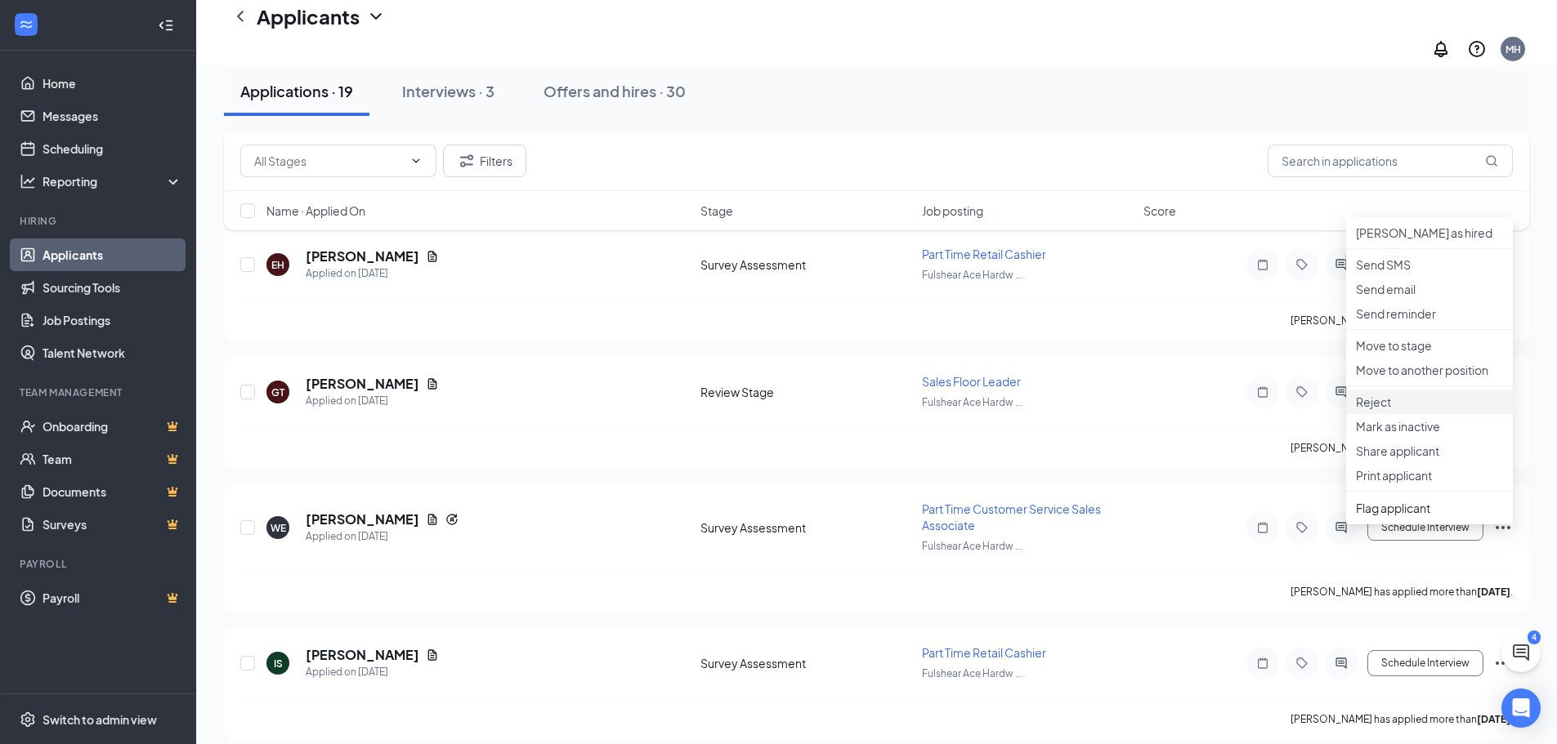
click at [1383, 410] on p "Reject" at bounding box center [1429, 402] width 147 height 16
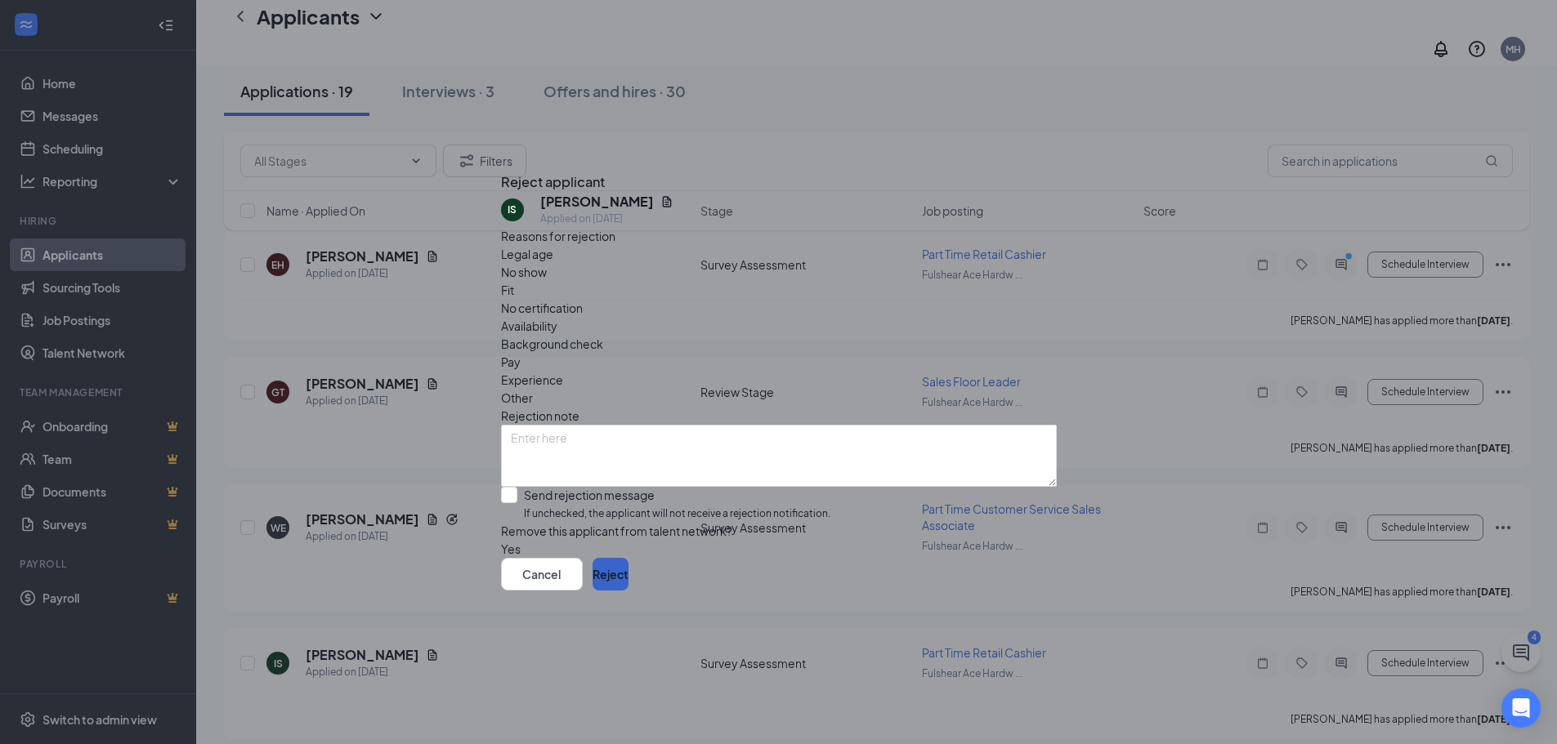
click at [628, 591] on button "Reject" at bounding box center [610, 574] width 36 height 33
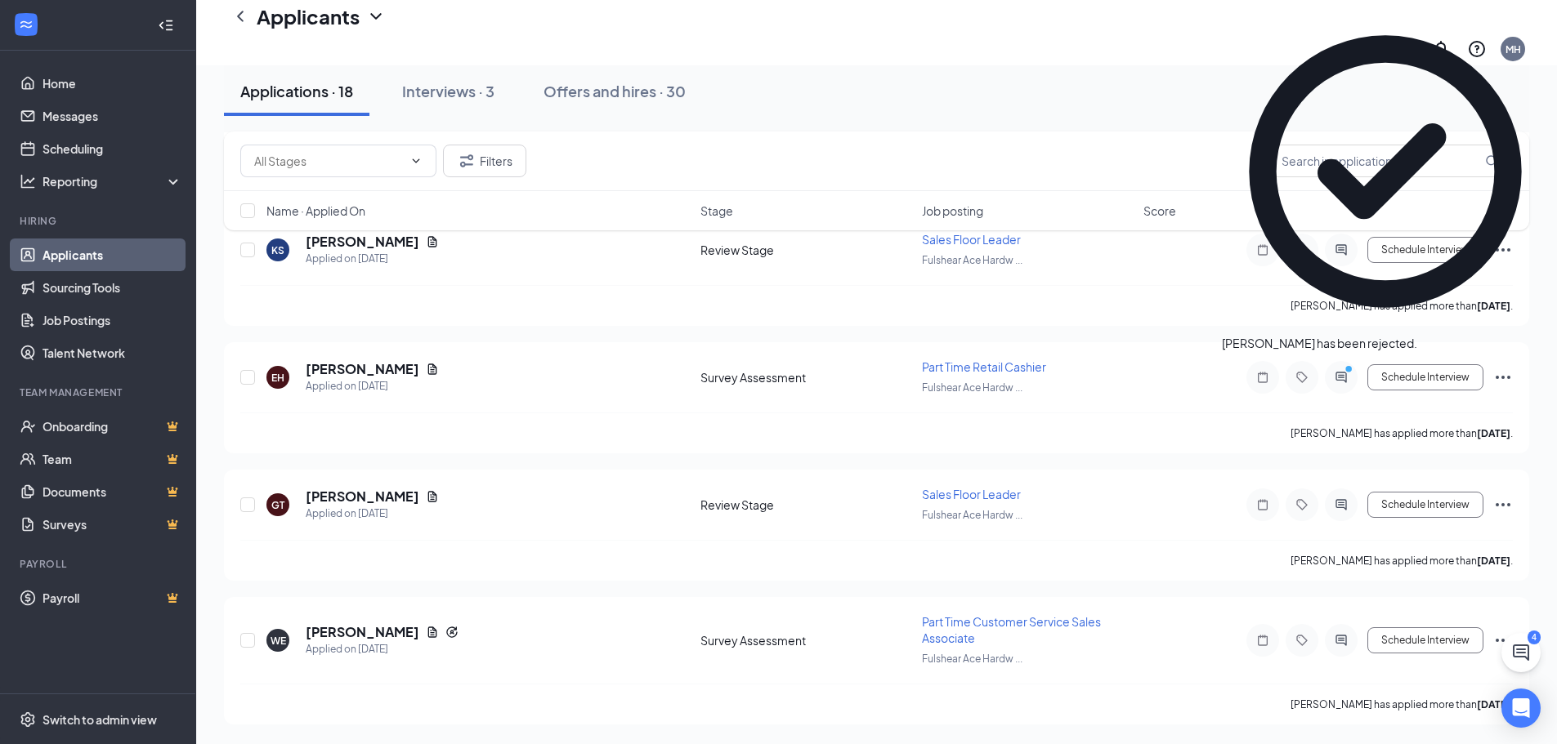
scroll to position [4086, 0]
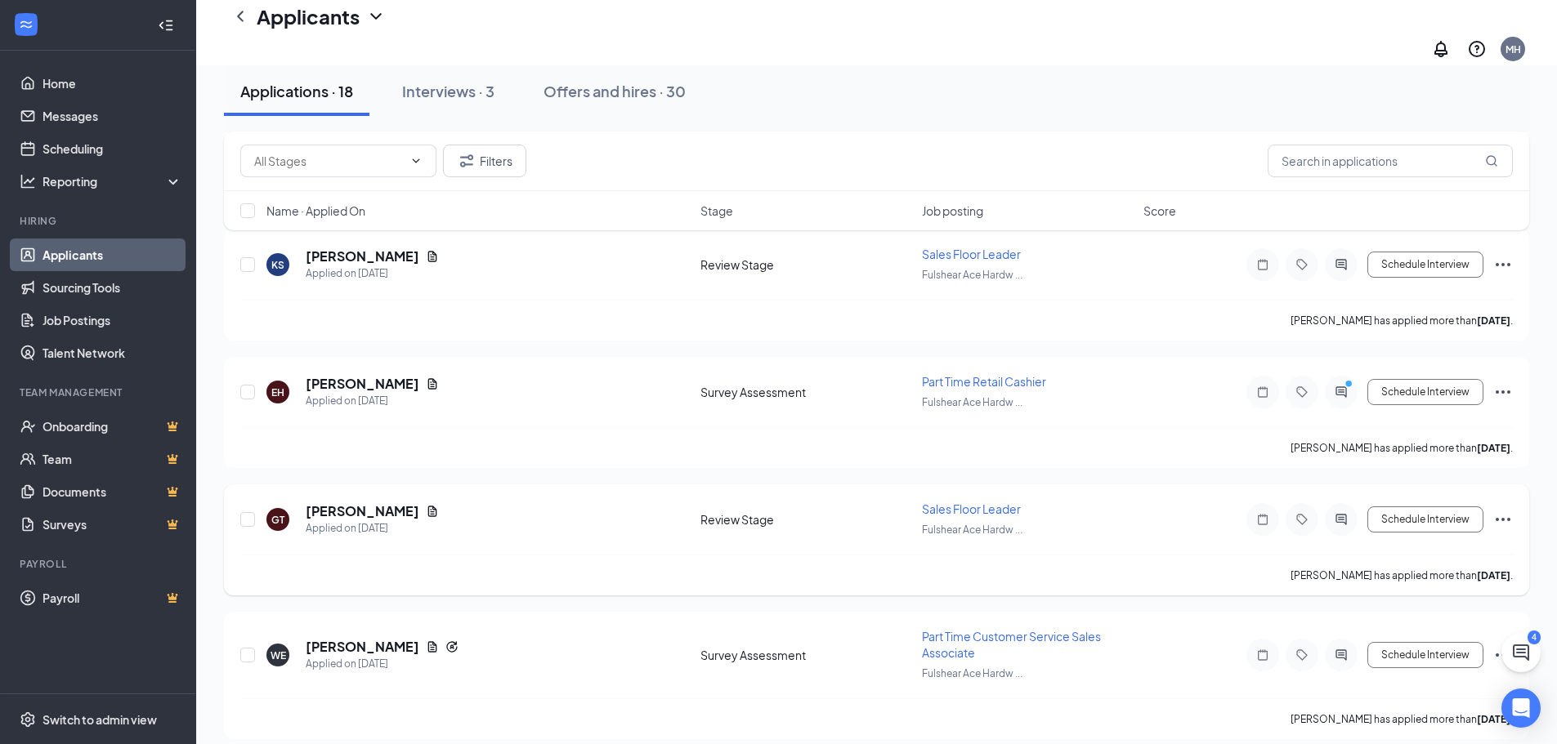
click at [1508, 510] on icon "Ellipses" at bounding box center [1503, 520] width 20 height 20
click at [1385, 278] on p "Reject" at bounding box center [1429, 269] width 147 height 16
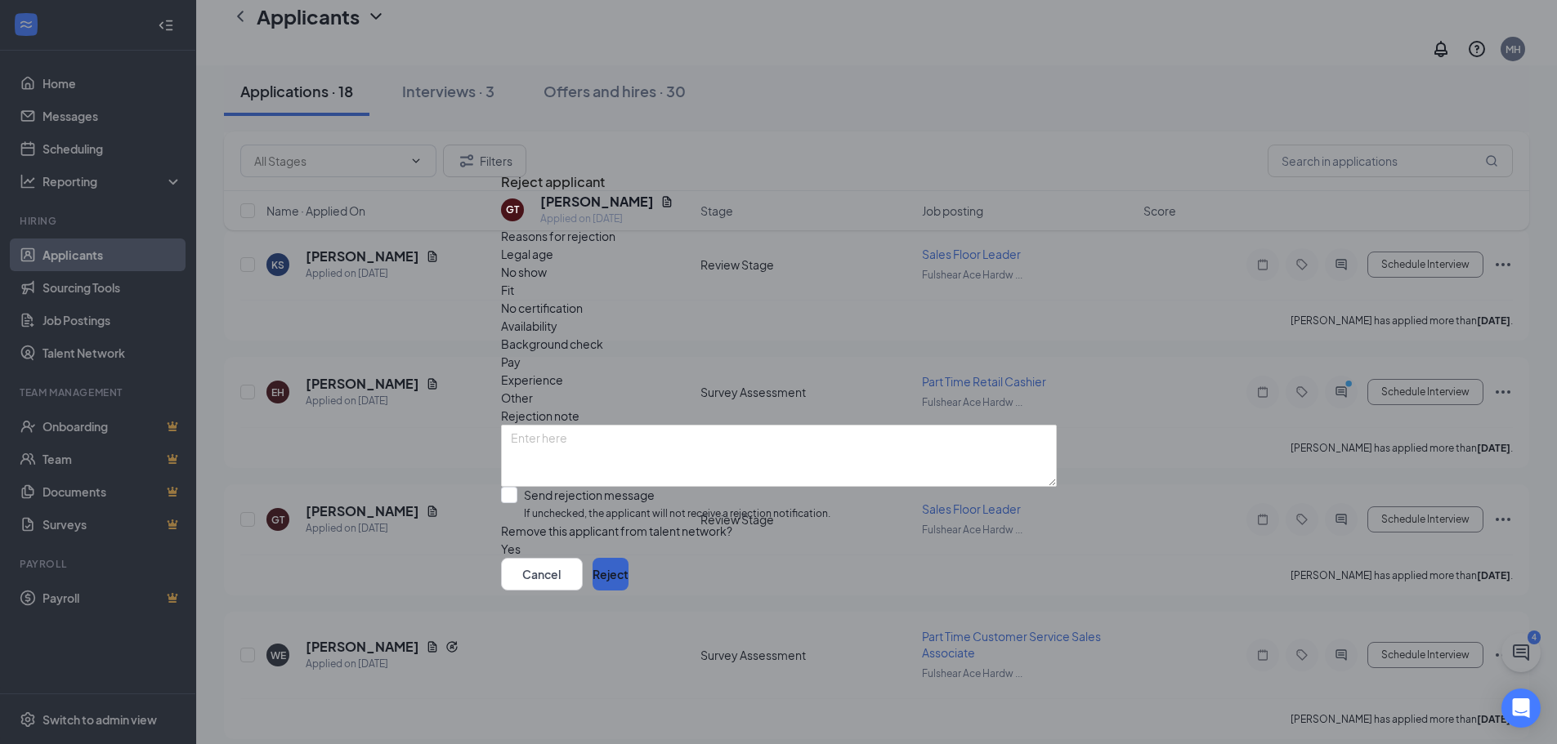
click at [628, 591] on button "Reject" at bounding box center [610, 574] width 36 height 33
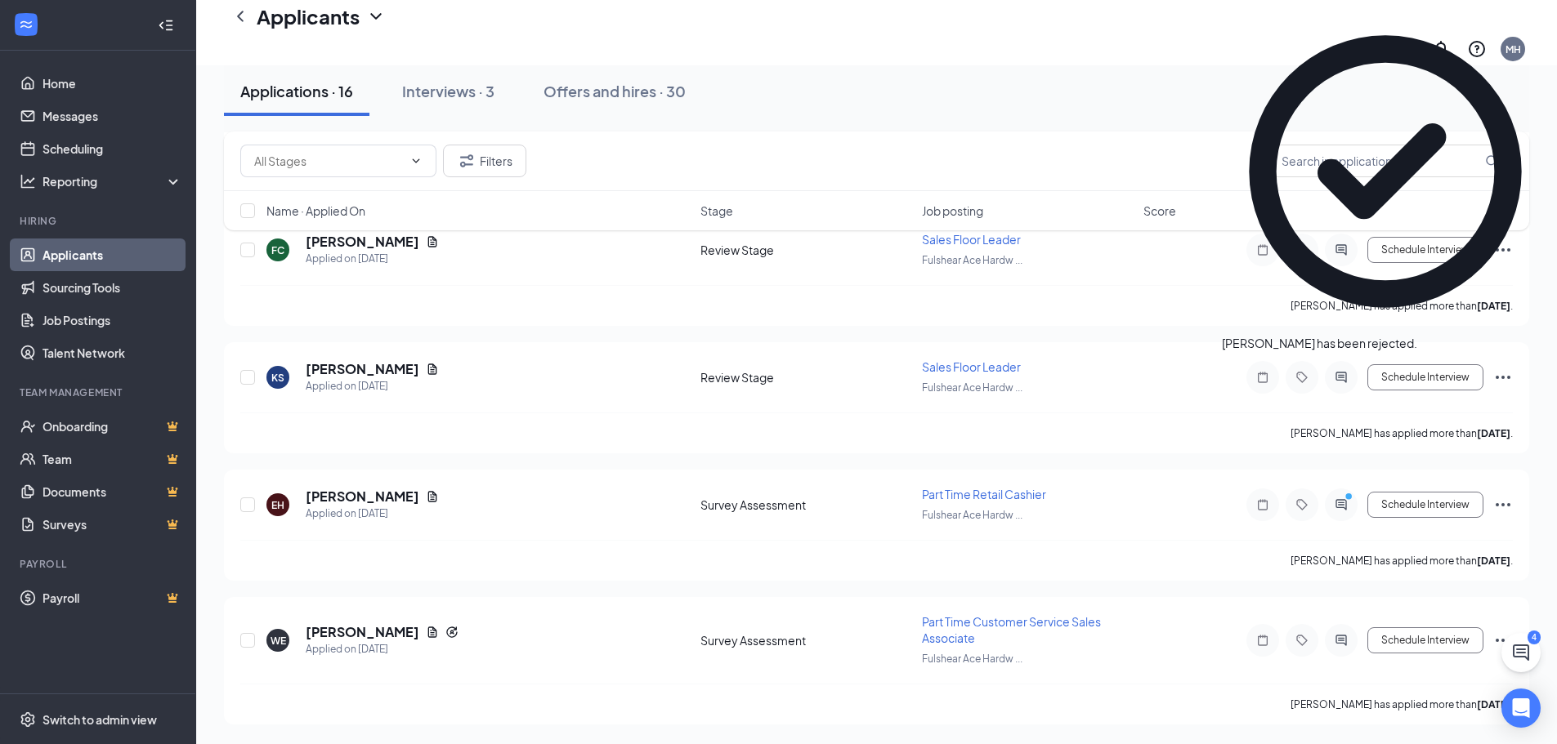
scroll to position [3831, 0]
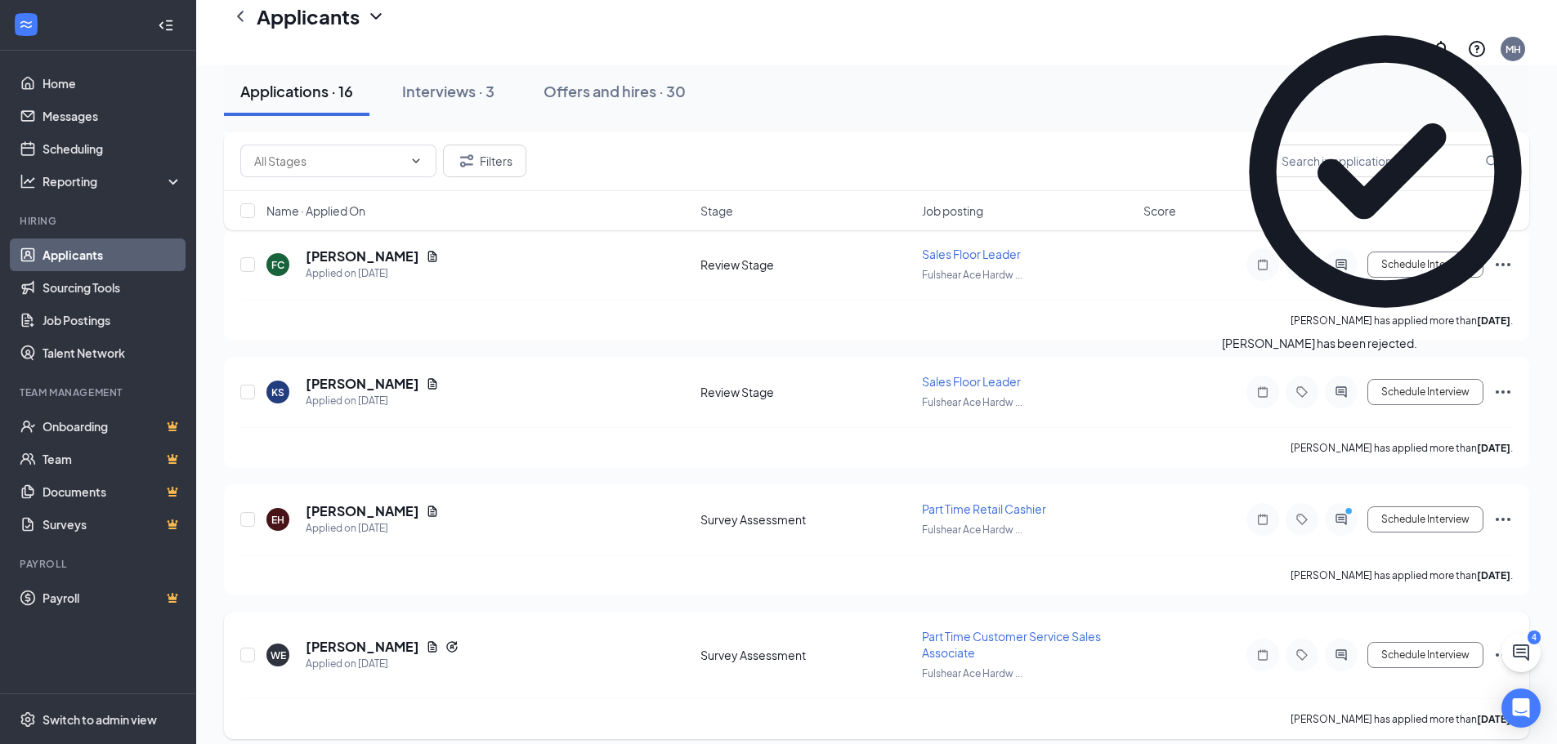
click at [1499, 646] on icon "Ellipses" at bounding box center [1503, 656] width 20 height 20
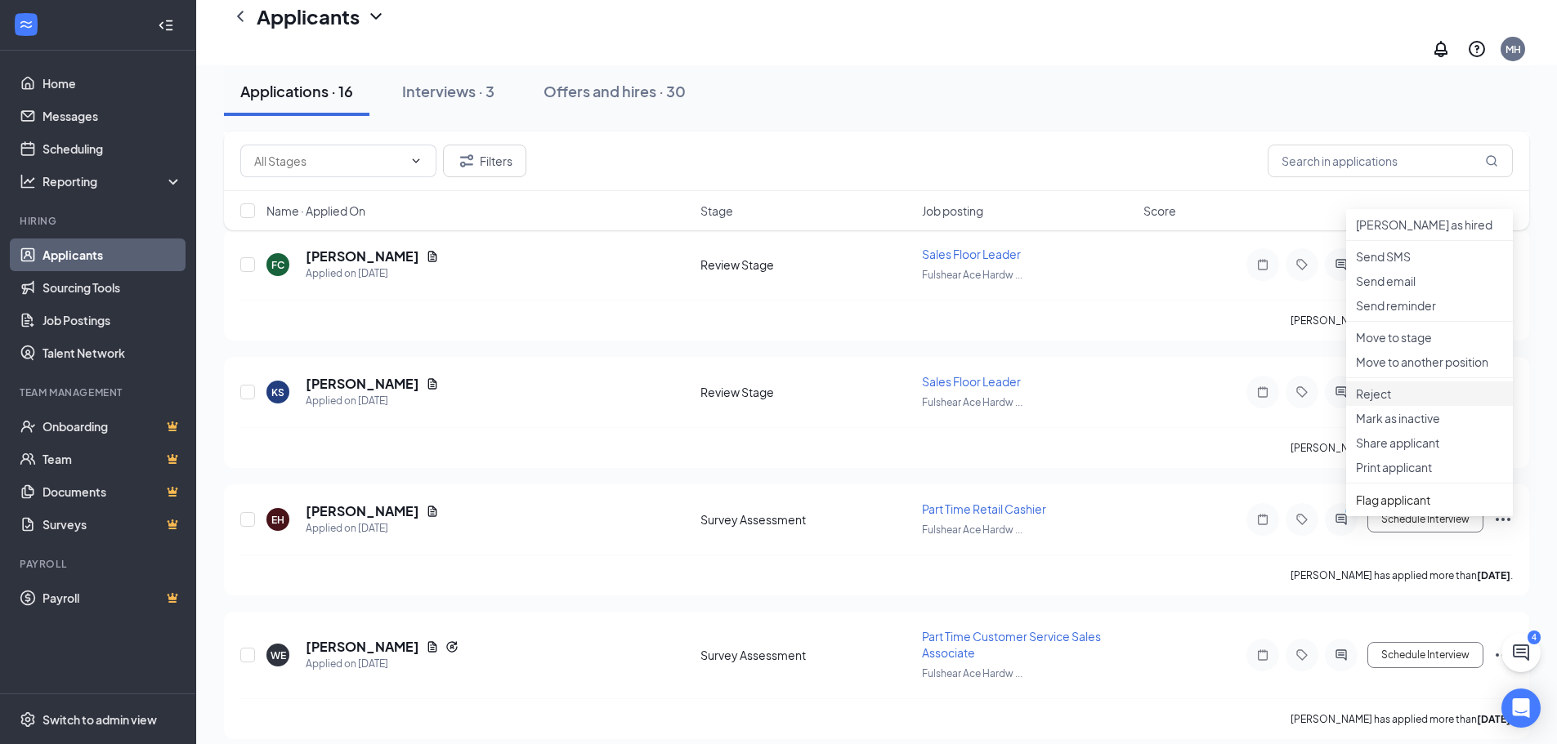
click at [1369, 402] on p "Reject" at bounding box center [1429, 394] width 147 height 16
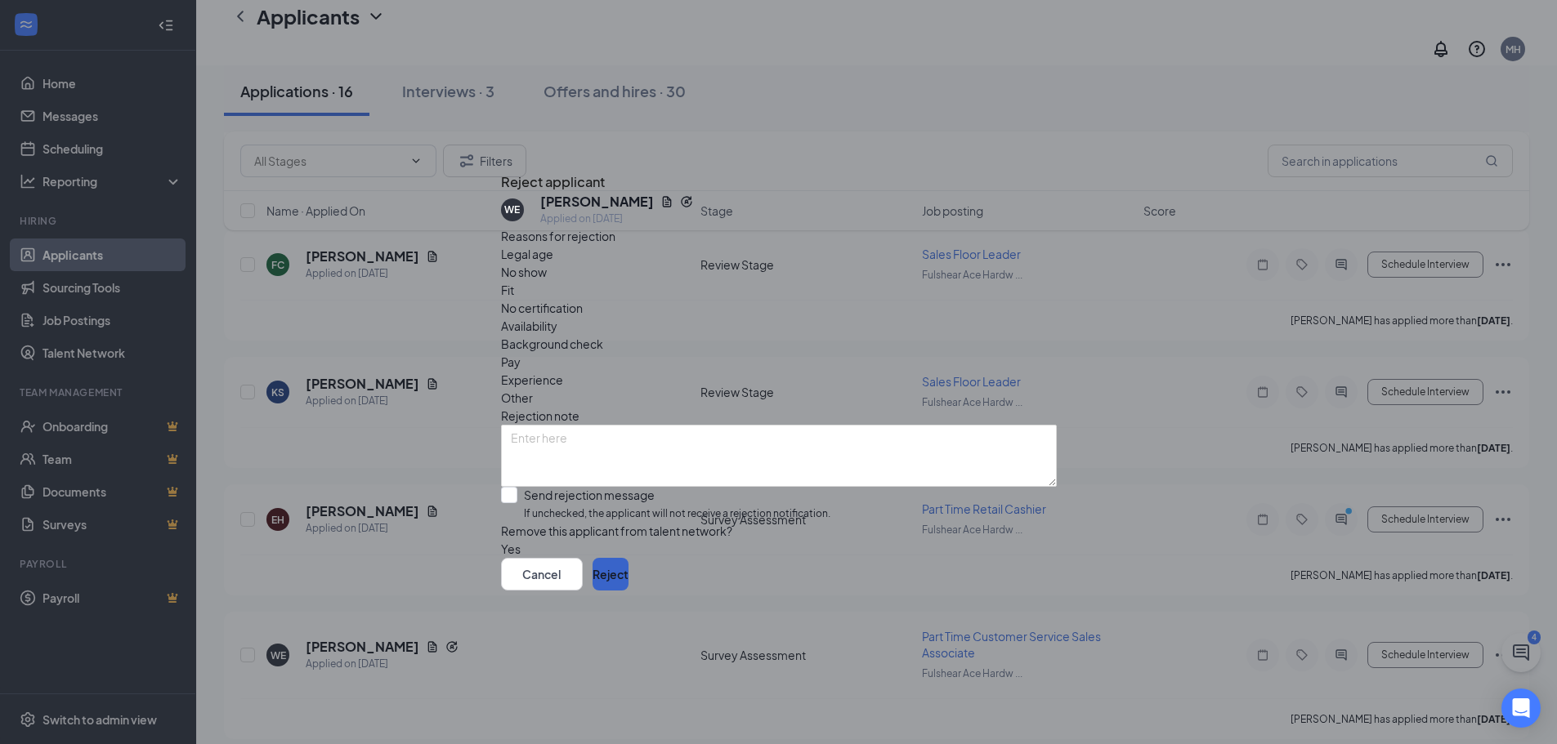
click at [628, 591] on button "Reject" at bounding box center [610, 574] width 36 height 33
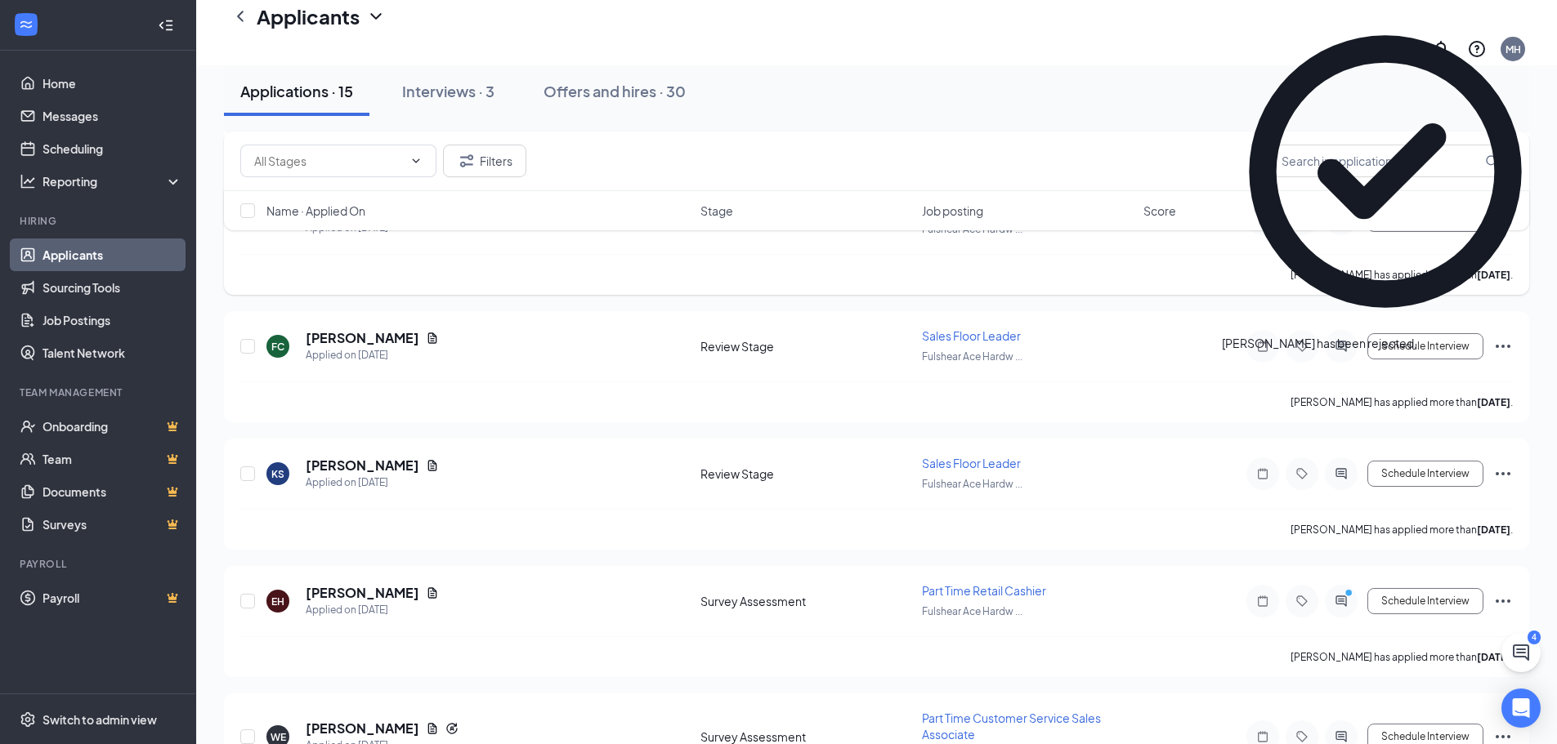
scroll to position [3543, 0]
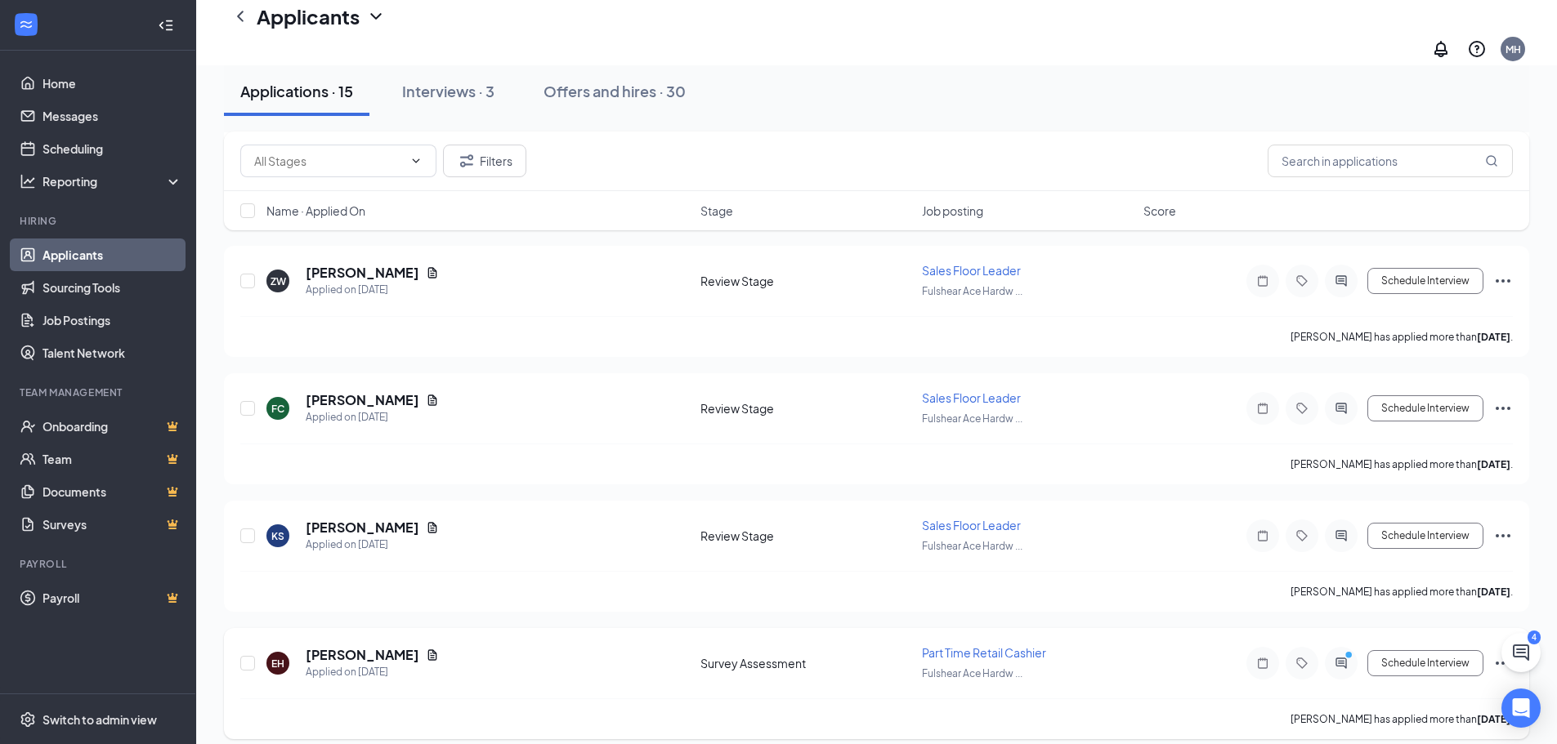
click at [1499, 654] on icon "Ellipses" at bounding box center [1503, 664] width 20 height 20
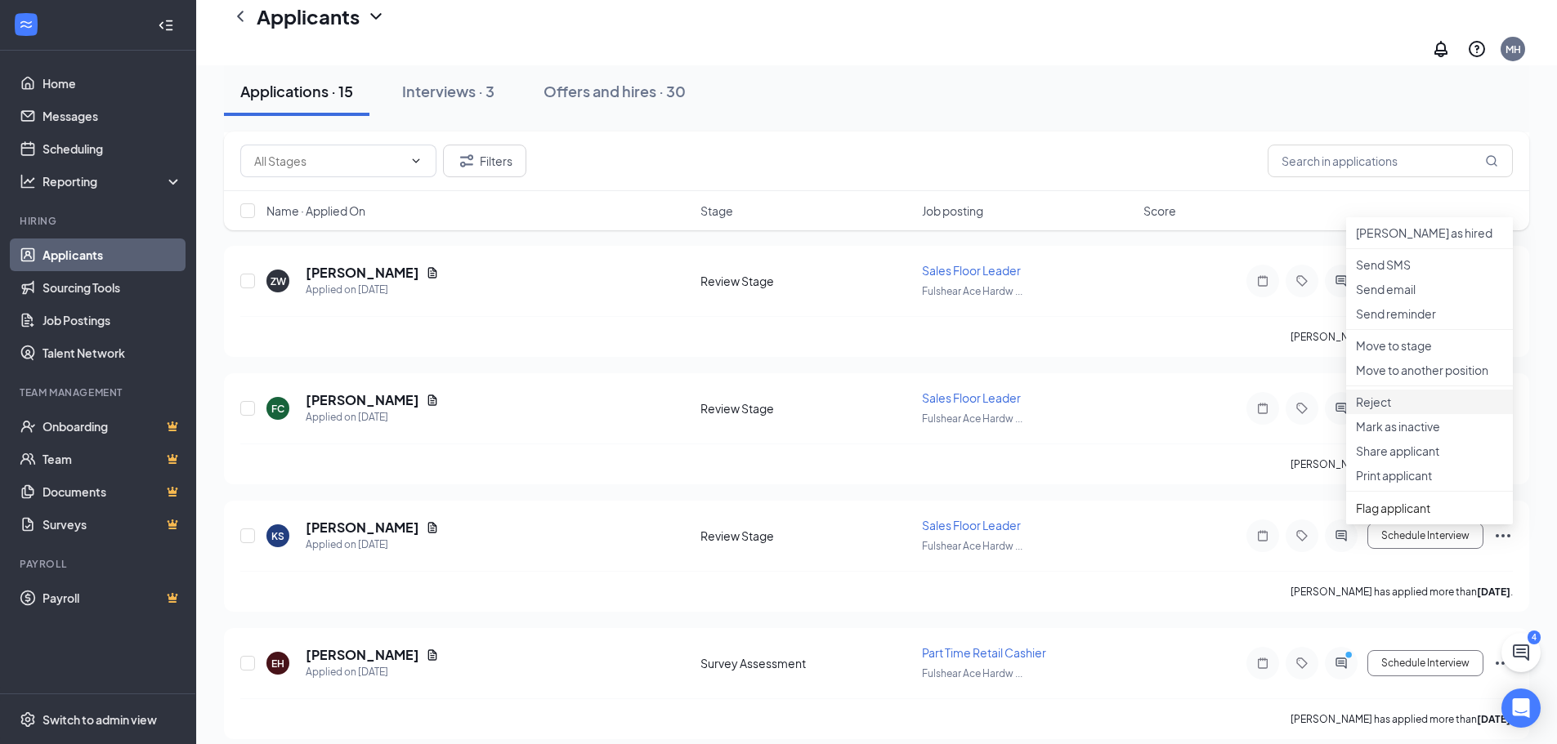
click at [1385, 410] on p "Reject" at bounding box center [1429, 402] width 147 height 16
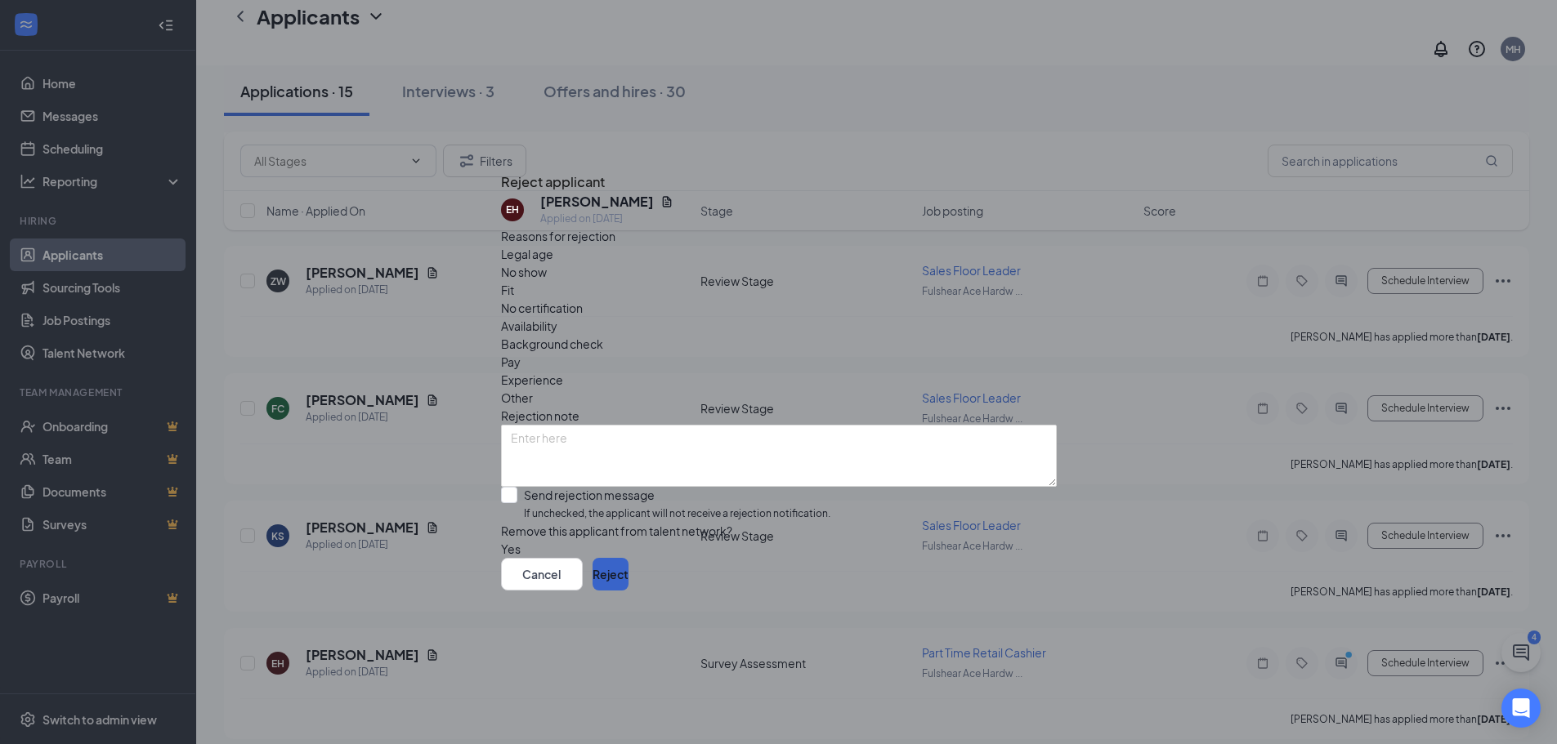
click at [628, 591] on button "Reject" at bounding box center [610, 574] width 36 height 33
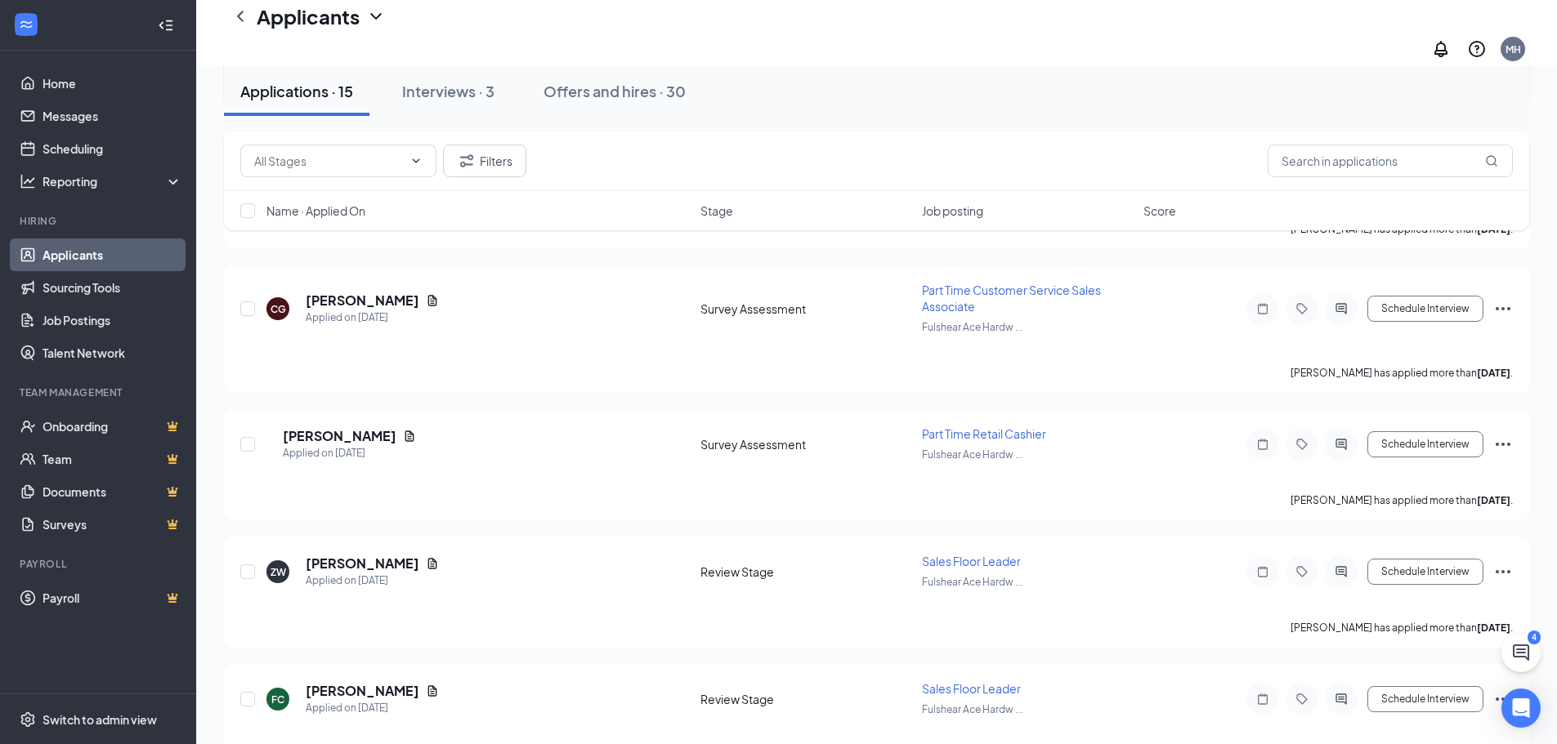
scroll to position [3288, 0]
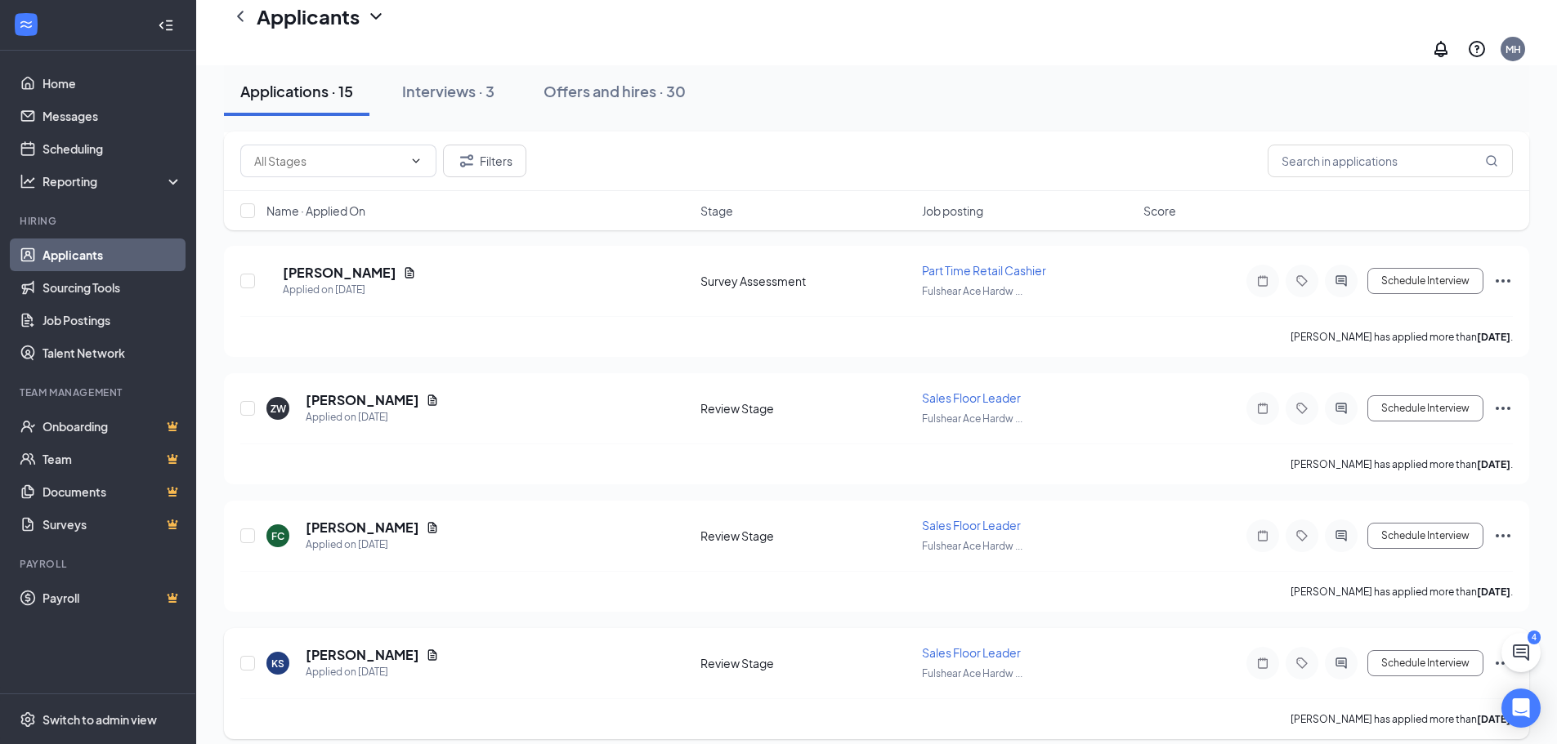
click at [1495, 654] on icon "Ellipses" at bounding box center [1503, 664] width 20 height 20
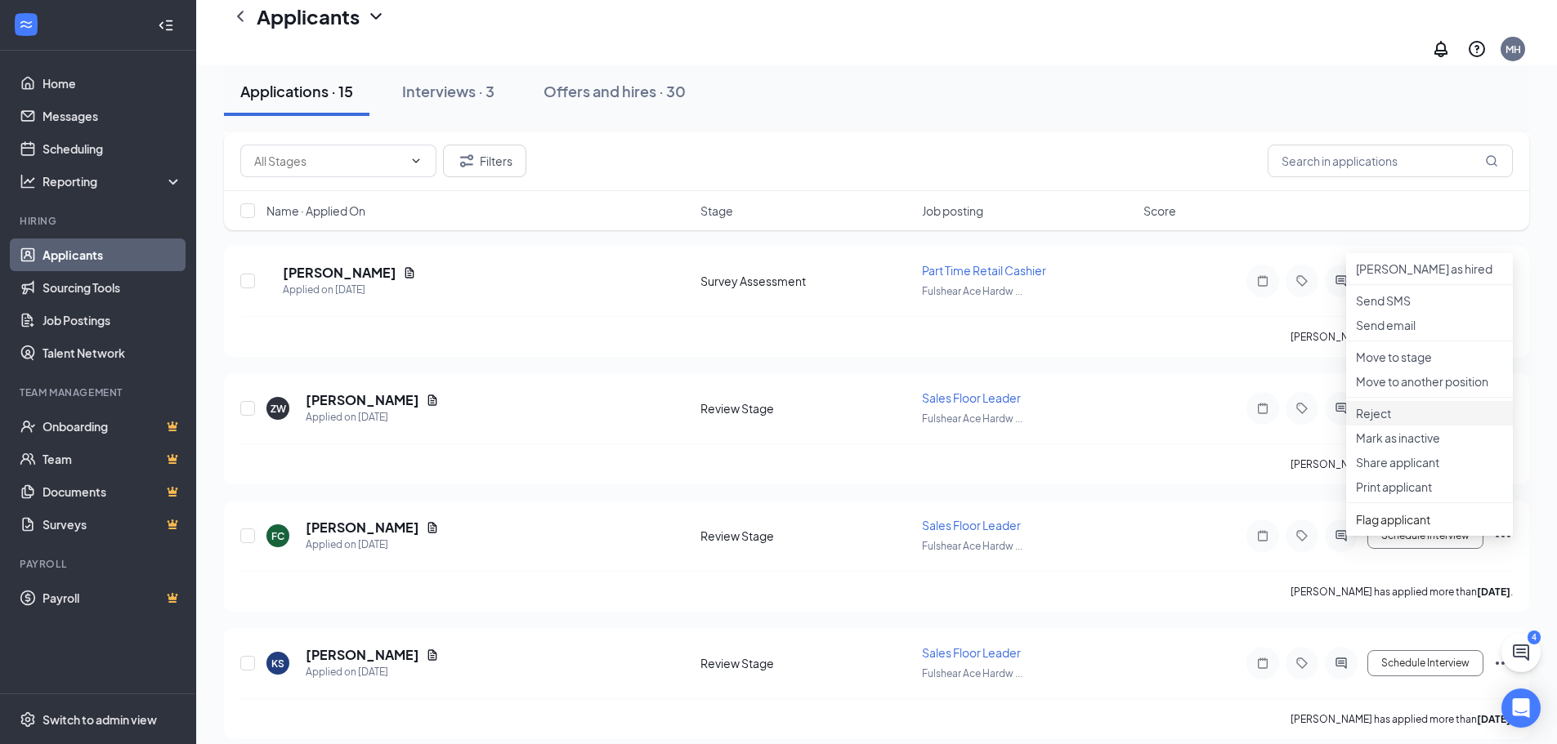
click at [1369, 422] on p "Reject" at bounding box center [1429, 413] width 147 height 16
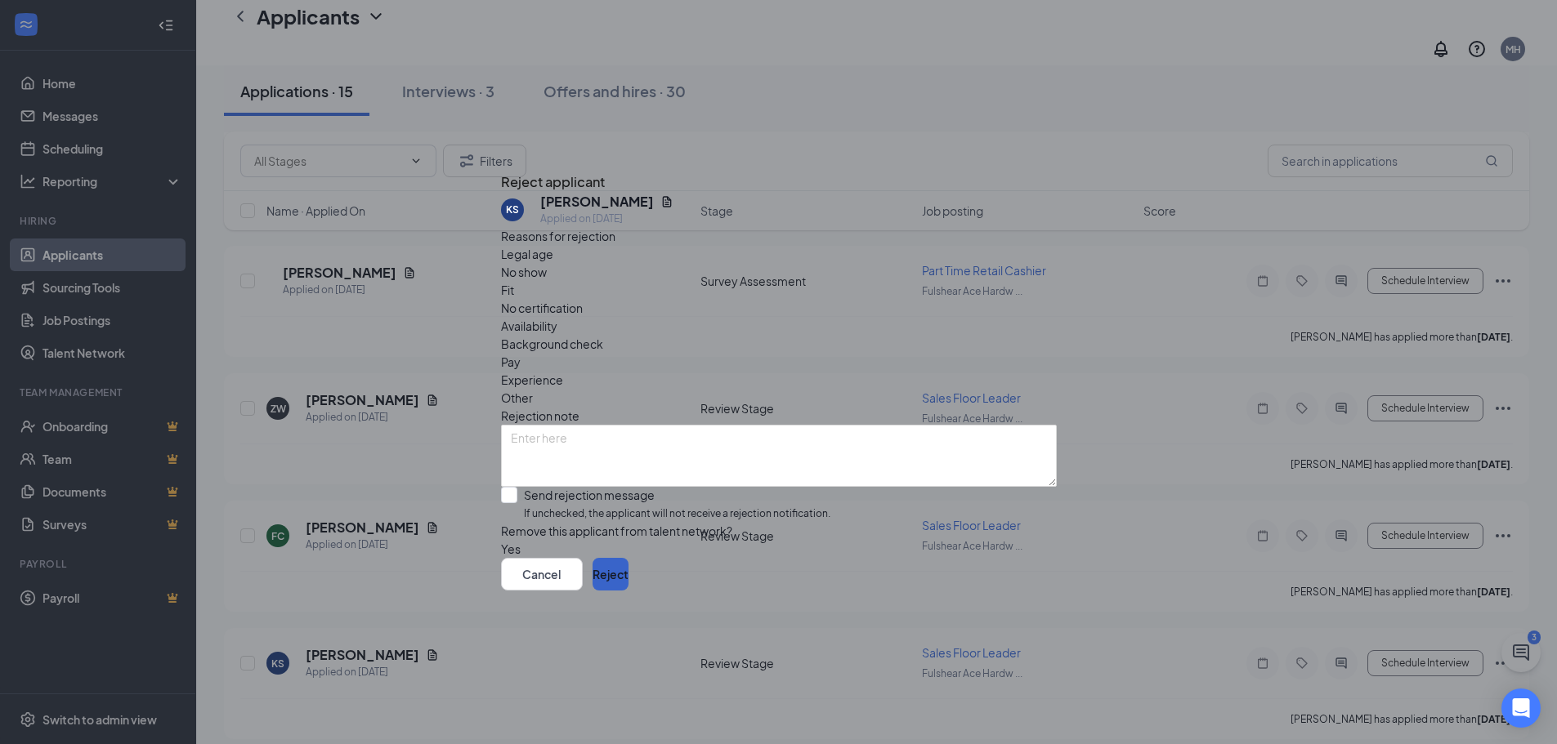
click at [628, 591] on button "Reject" at bounding box center [610, 574] width 36 height 33
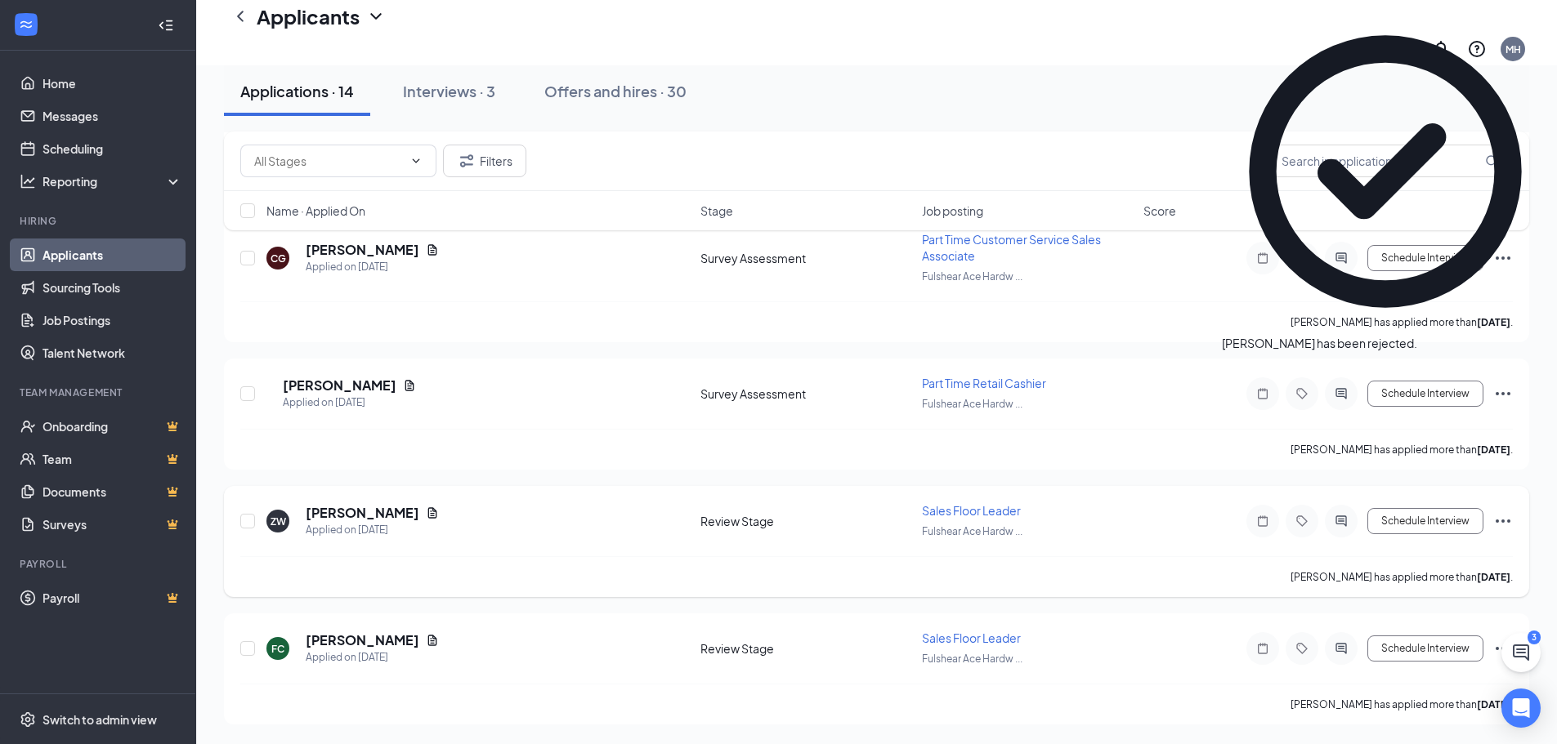
scroll to position [3033, 0]
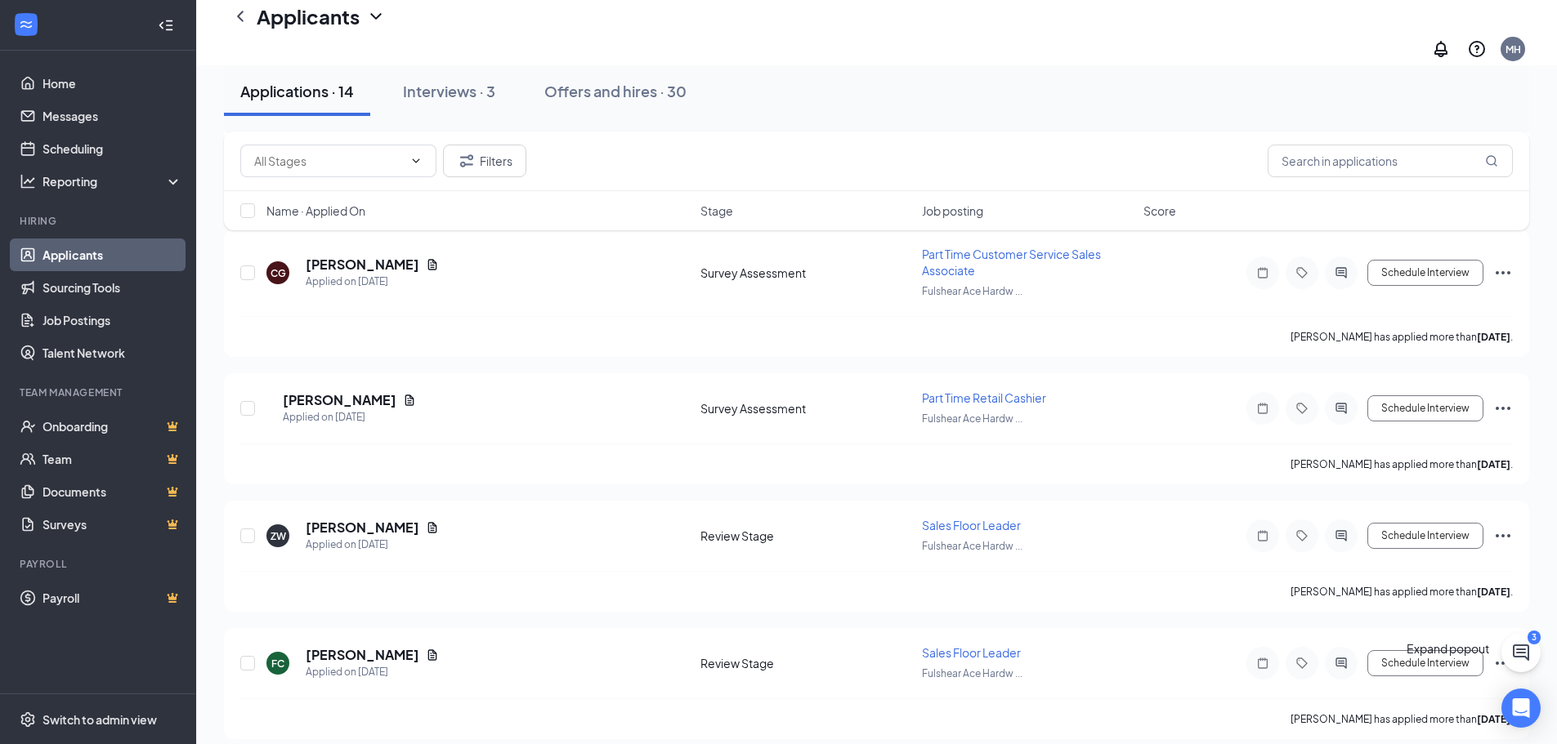
click at [1494, 647] on div "Expand popout" at bounding box center [1450, 649] width 89 height 18
click at [1495, 650] on div "Expand popout" at bounding box center [1450, 649] width 89 height 18
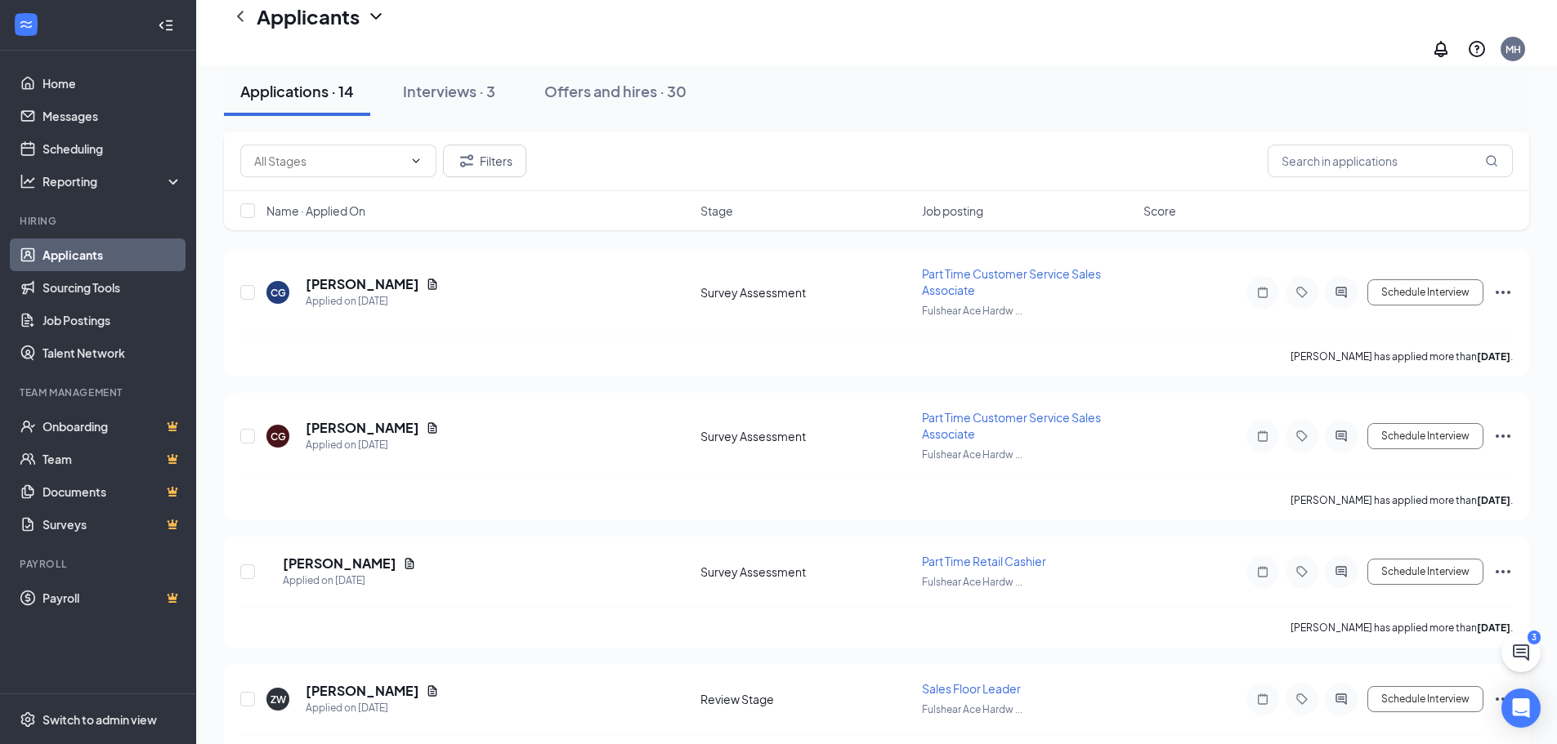
scroll to position [2952, 0]
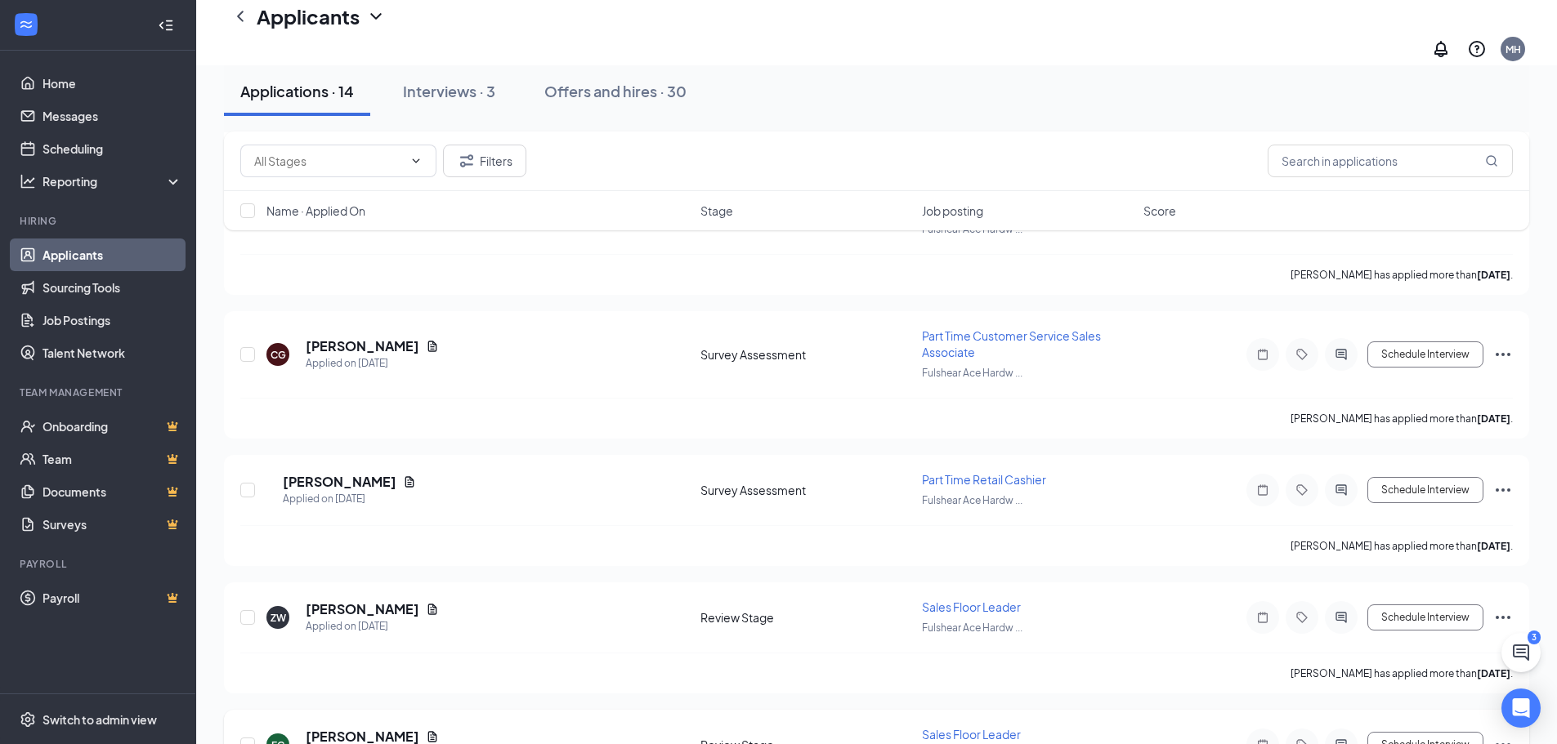
click at [1495, 735] on icon "Ellipses" at bounding box center [1503, 745] width 20 height 20
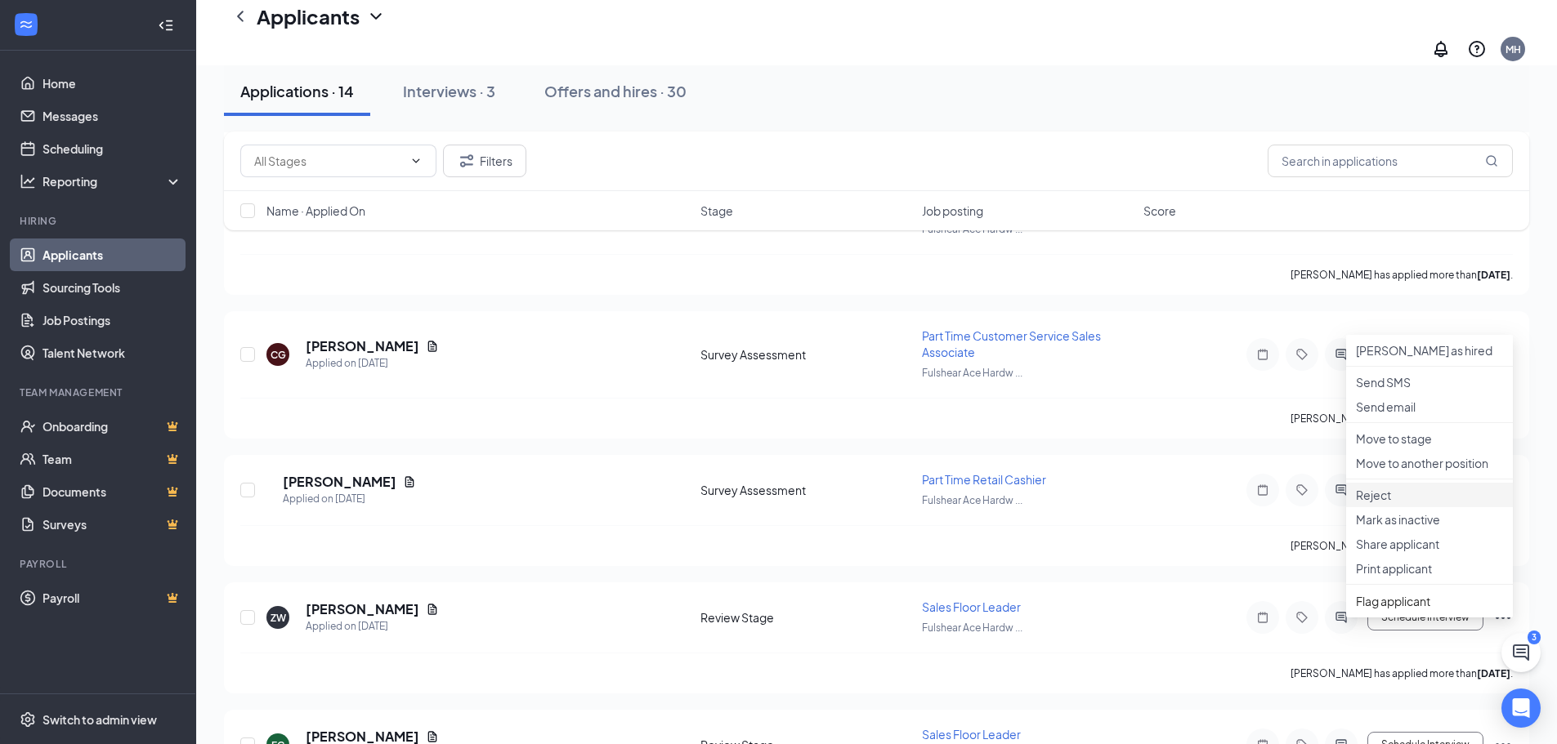
click at [1370, 503] on p "Reject" at bounding box center [1429, 495] width 147 height 16
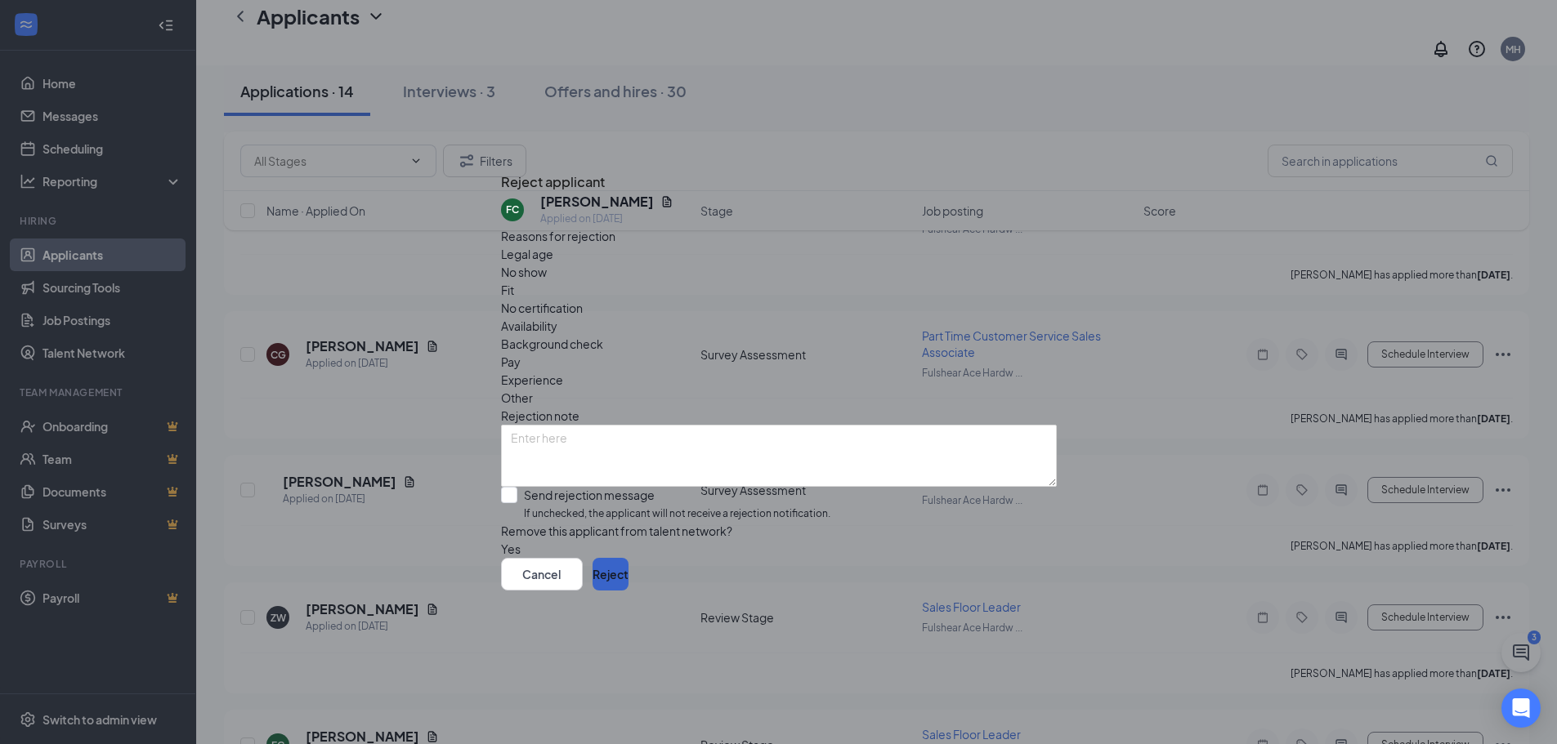
click at [628, 591] on button "Reject" at bounding box center [610, 574] width 36 height 33
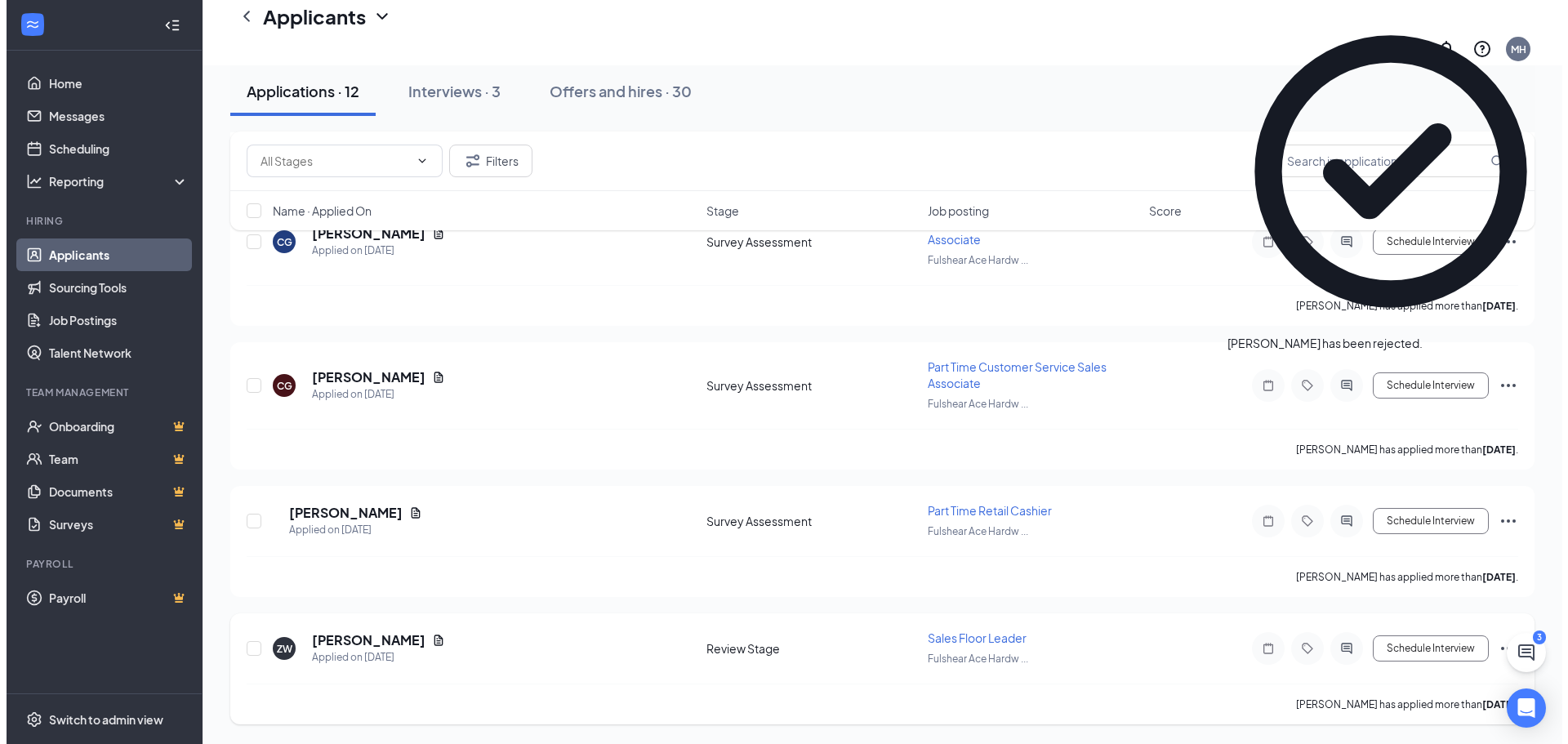
scroll to position [2778, 0]
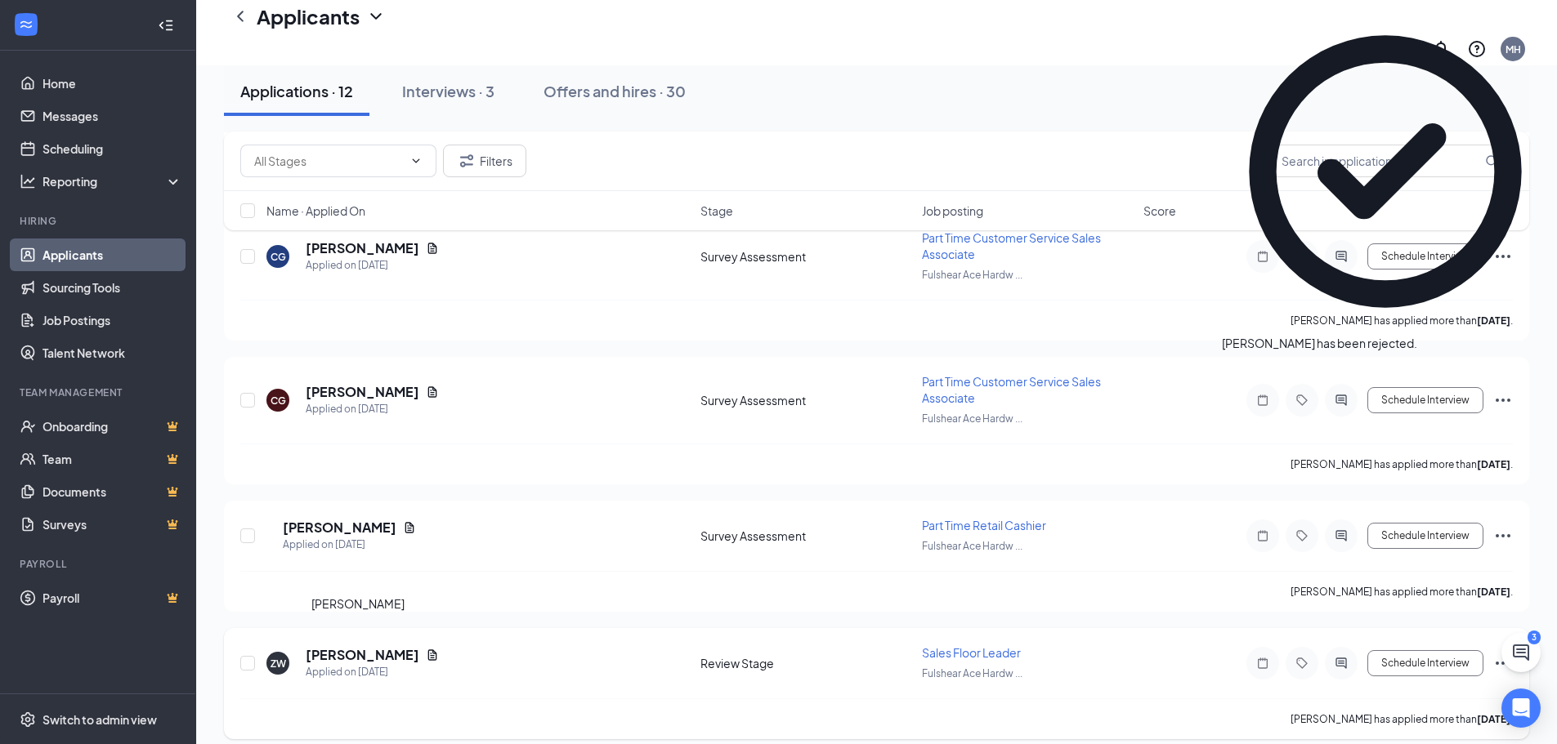
click at [361, 646] on h5 "[PERSON_NAME]" at bounding box center [363, 655] width 114 height 18
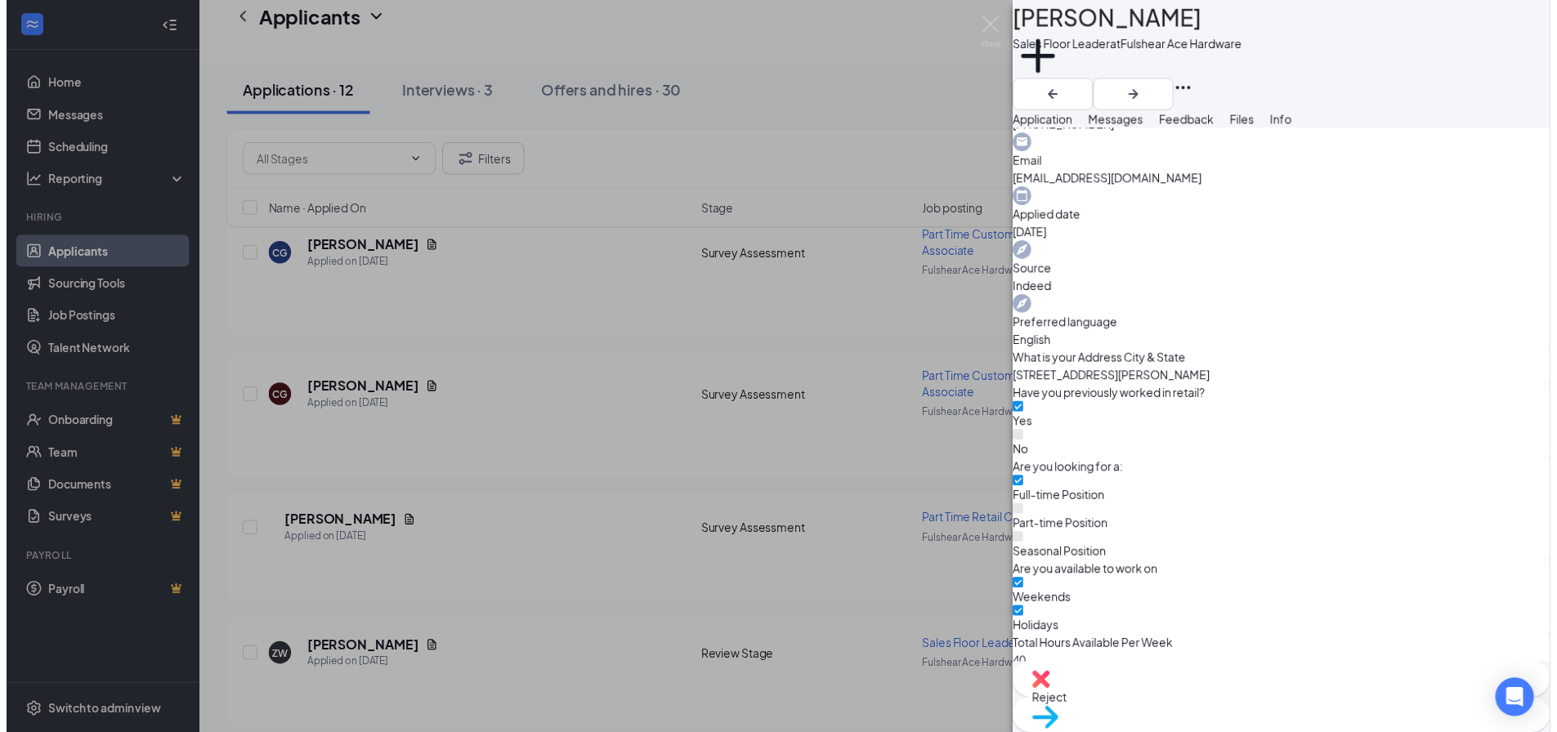
scroll to position [572, 0]
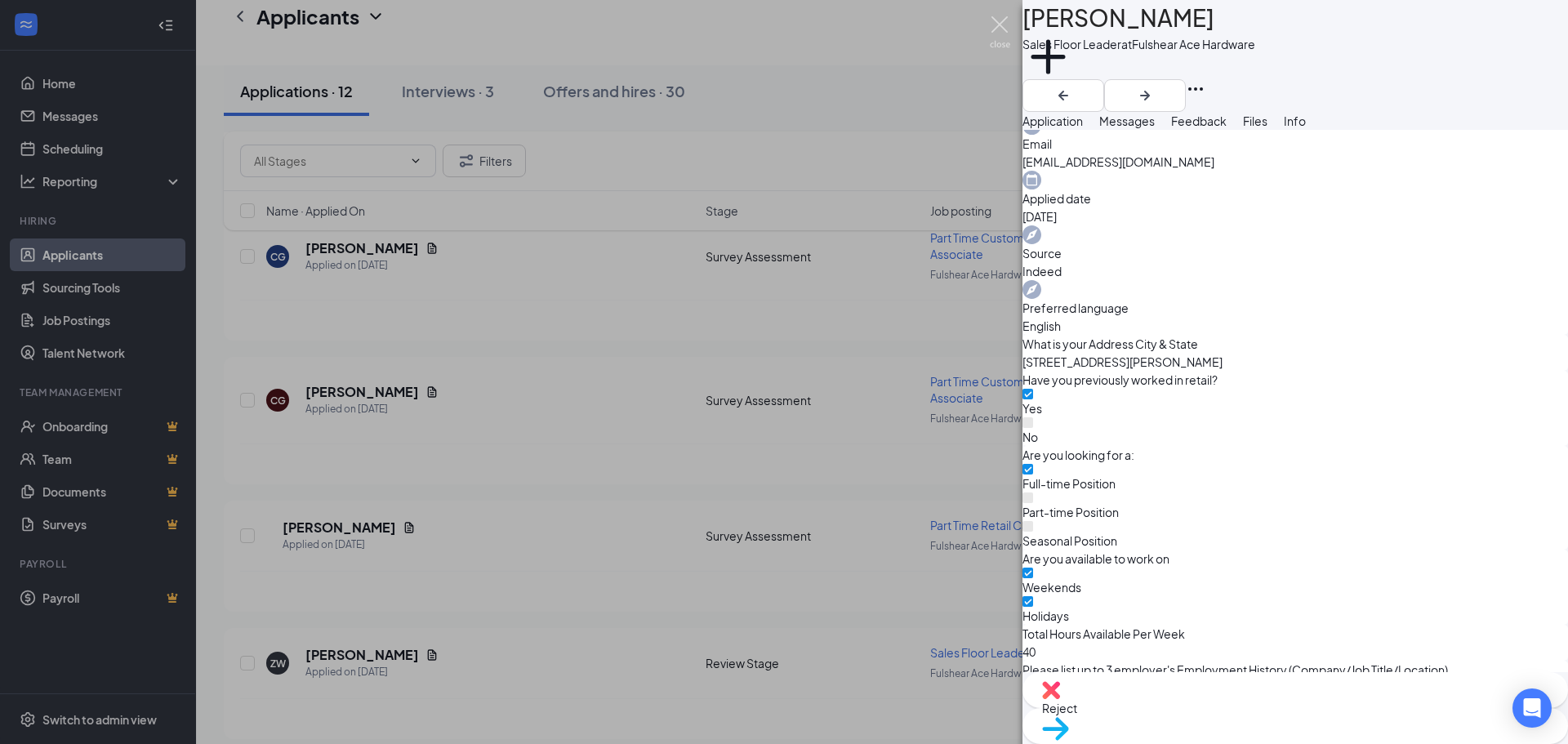
click at [1002, 20] on img at bounding box center [999, 32] width 20 height 32
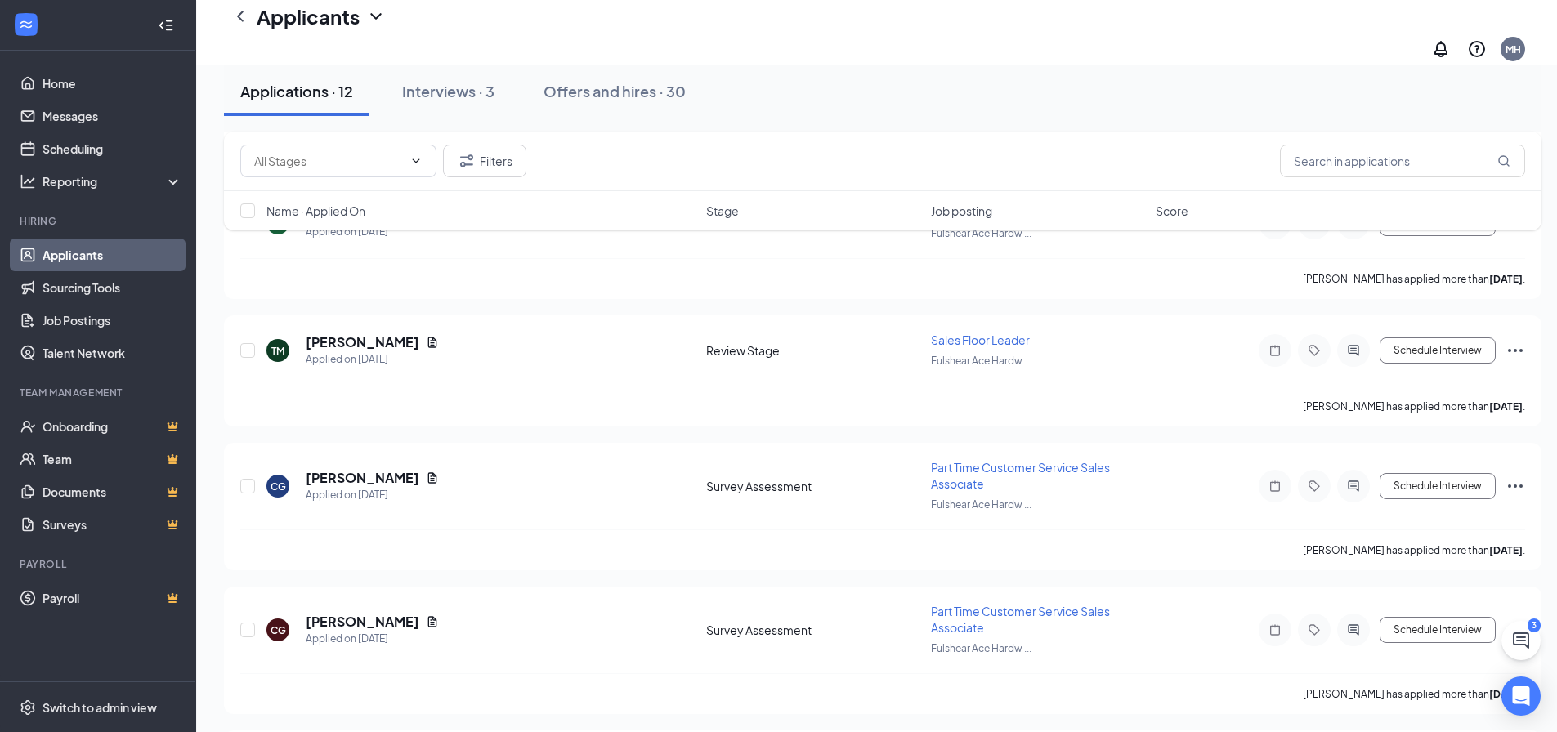
scroll to position [2791, 0]
